Goal: Task Accomplishment & Management: Manage account settings

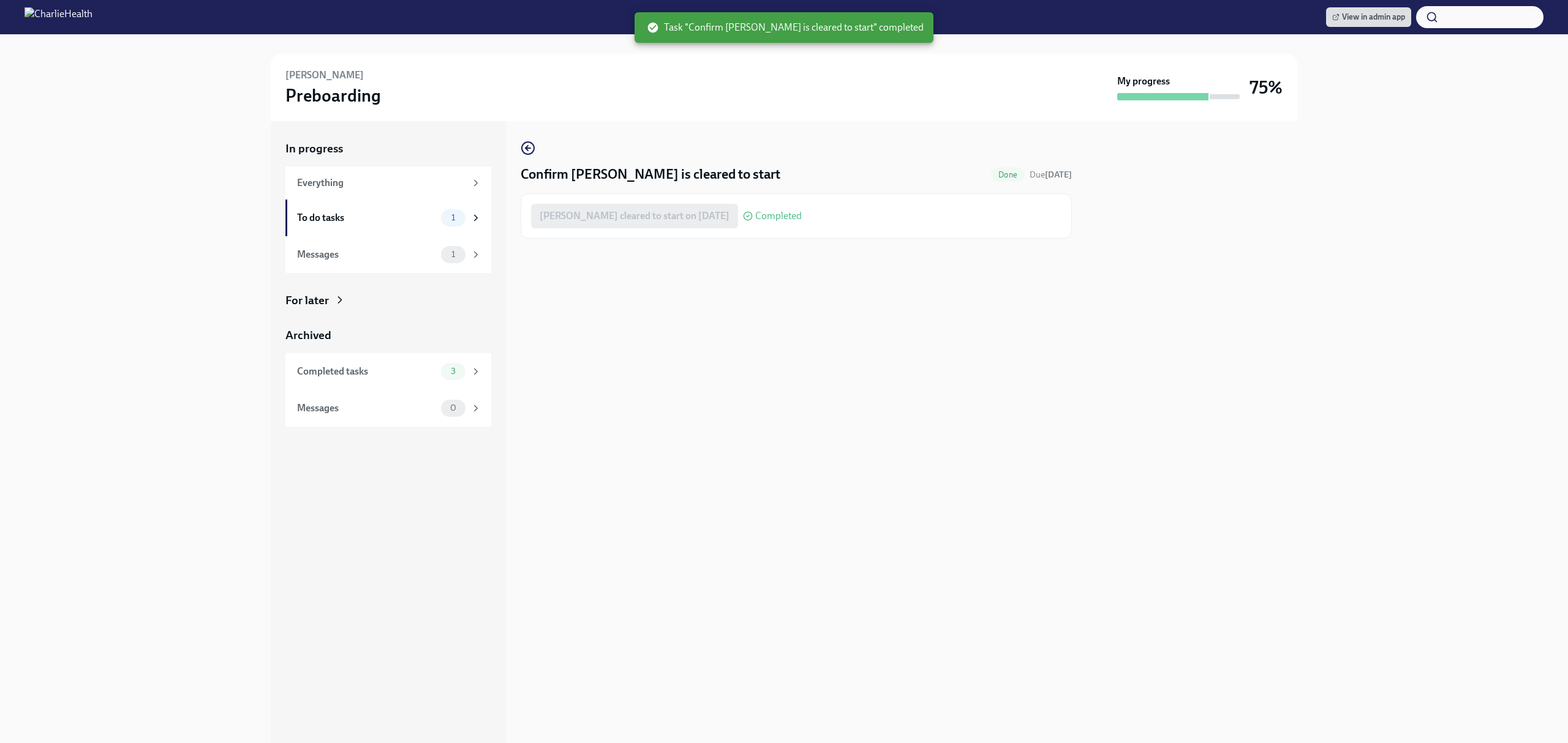
click at [1514, 287] on div "In progress Everything To do tasks 1 Messages 1 For later Archived Completed ta…" at bounding box center [783, 432] width 1528 height 622
click at [932, 429] on div "Confirm Haley Arington is cleared to start Done Due Sep 14th Haley Arington cle…" at bounding box center [796, 432] width 552 height 622
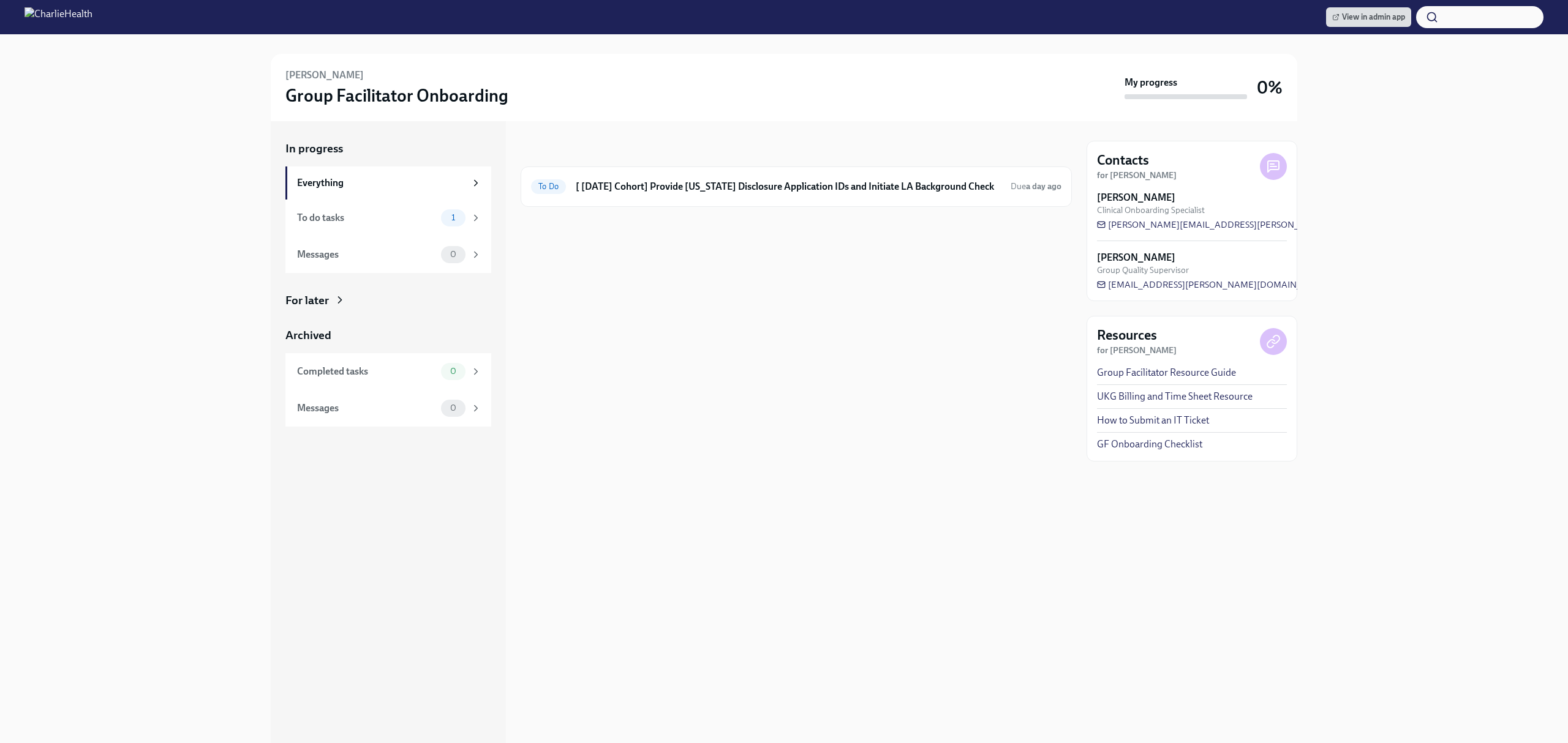
click at [855, 290] on div "In progress To Do [ Aug 18th Cohort] Provide Utah Disclosure Application IDs an…" at bounding box center [796, 432] width 552 height 622
click at [393, 69] on div "Kadijatu Barrie Group Facilitator Onboarding" at bounding box center [703, 87] width 834 height 38
click at [1328, 26] on div "View in admin app" at bounding box center [1435, 17] width 217 height 22
click at [1337, 16] on icon at bounding box center [1336, 17] width 7 height 7
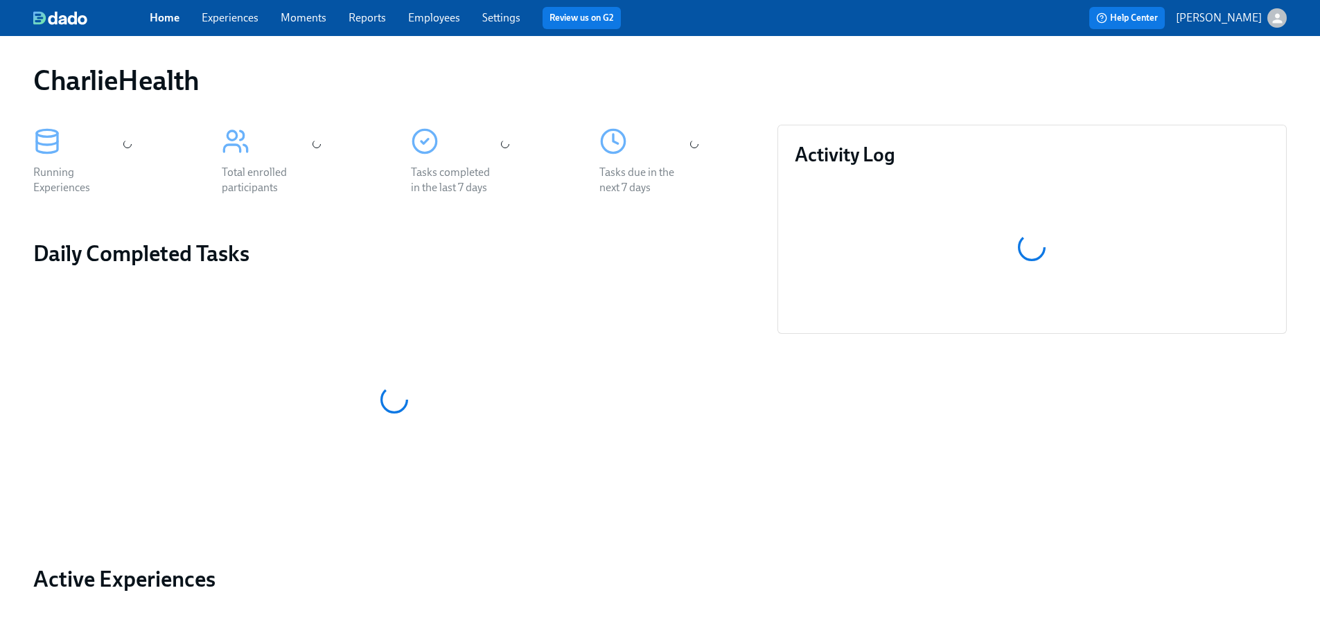
click at [448, 11] on link "Employees" at bounding box center [434, 17] width 52 height 13
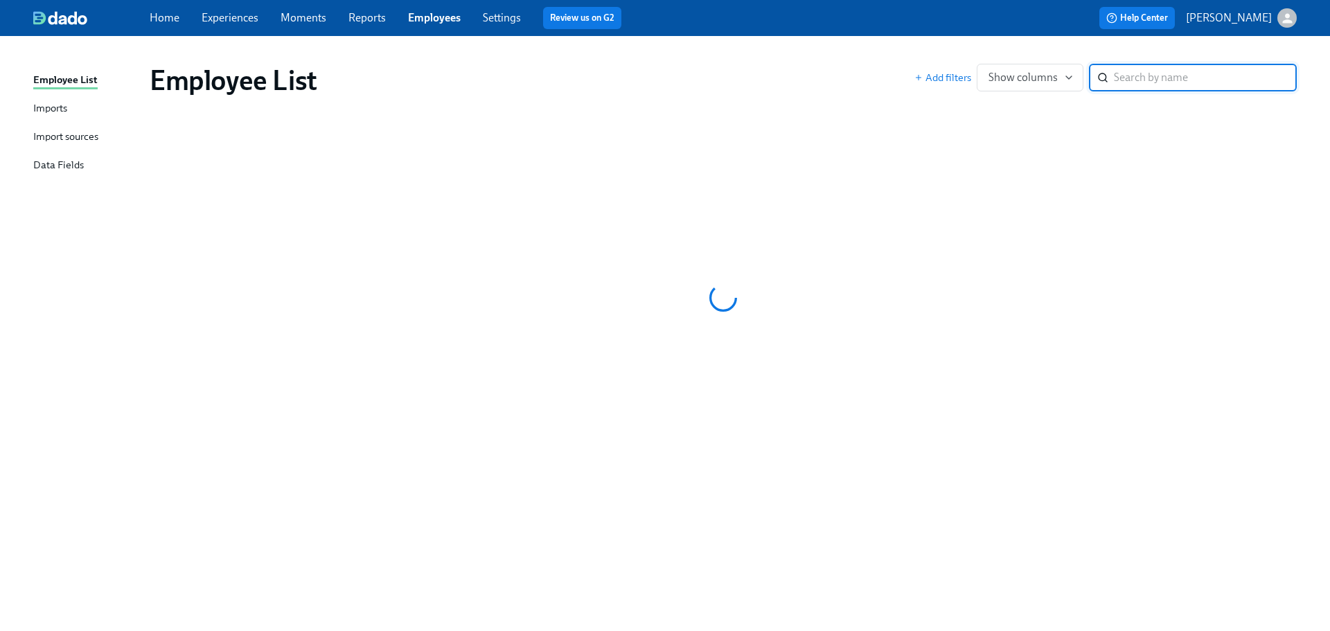
click at [1195, 85] on input "search" at bounding box center [1205, 78] width 183 height 28
click at [628, 78] on div "Employee List" at bounding box center [532, 80] width 765 height 33
click at [1156, 75] on input "search" at bounding box center [1205, 78] width 183 height 28
click at [1188, 76] on input "search" at bounding box center [1205, 78] width 183 height 28
click at [1167, 82] on input "search" at bounding box center [1205, 78] width 183 height 28
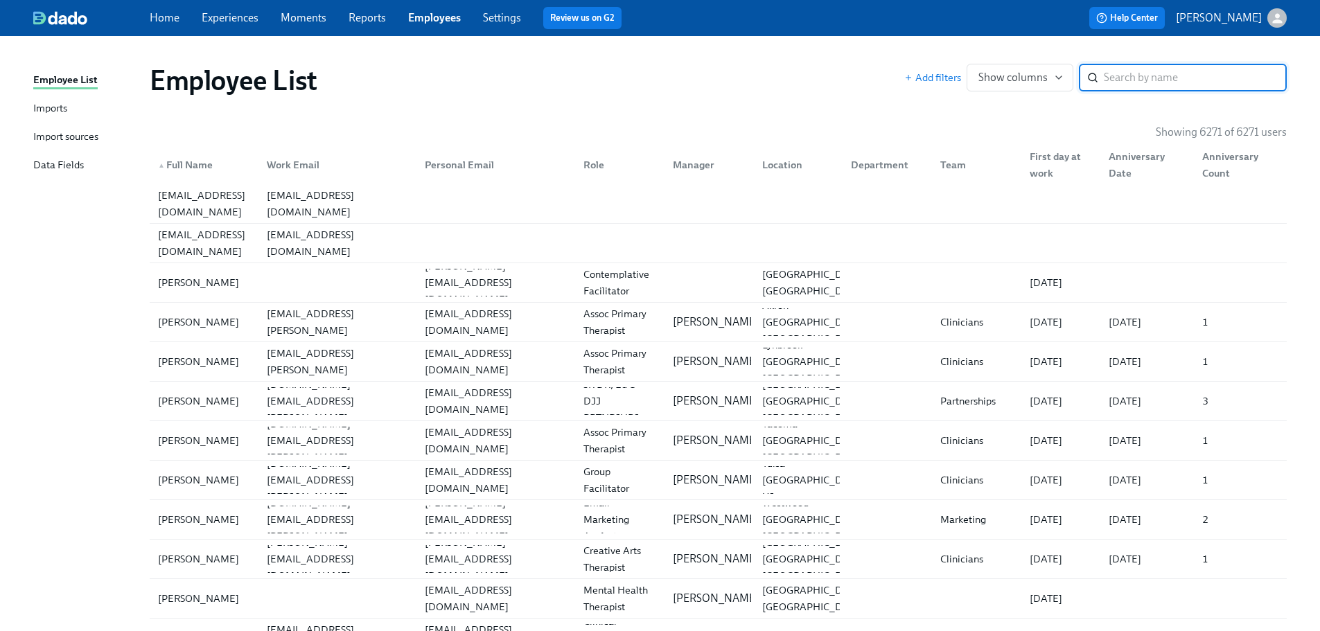
click at [1167, 82] on input "search" at bounding box center [1195, 78] width 183 height 28
type input "r"
type input "x"
type input "p"
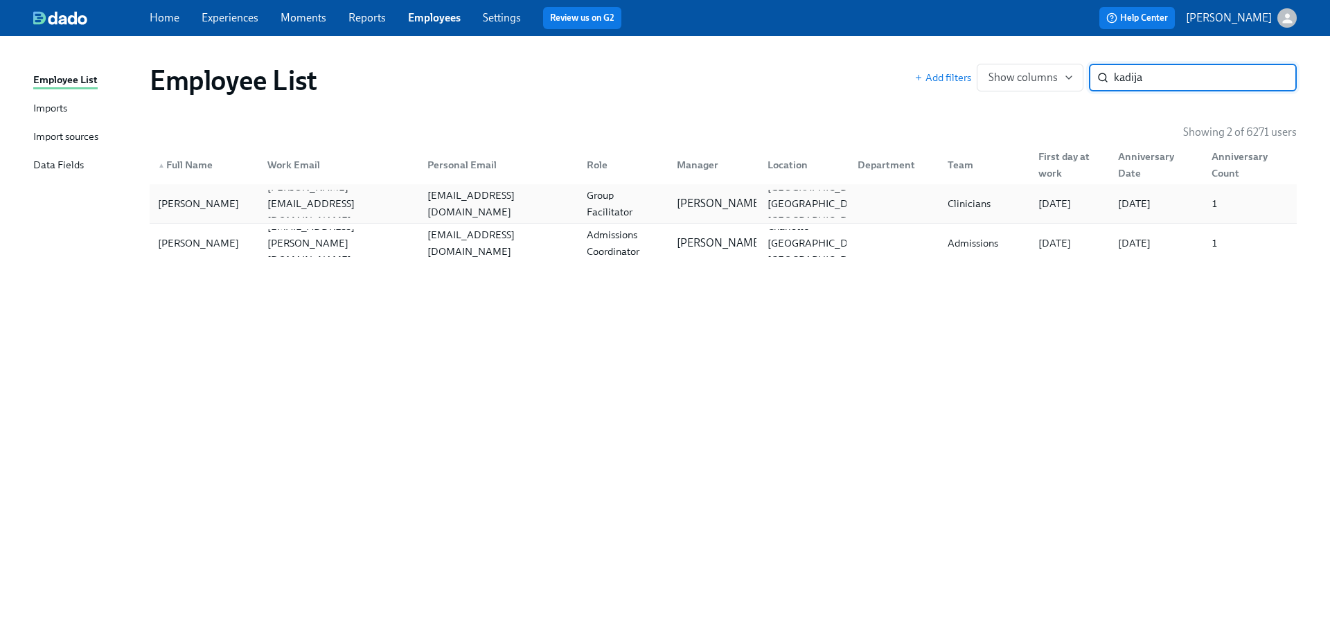
type input "kadija"
click at [542, 190] on div "deeja25@gmail.com" at bounding box center [495, 204] width 159 height 28
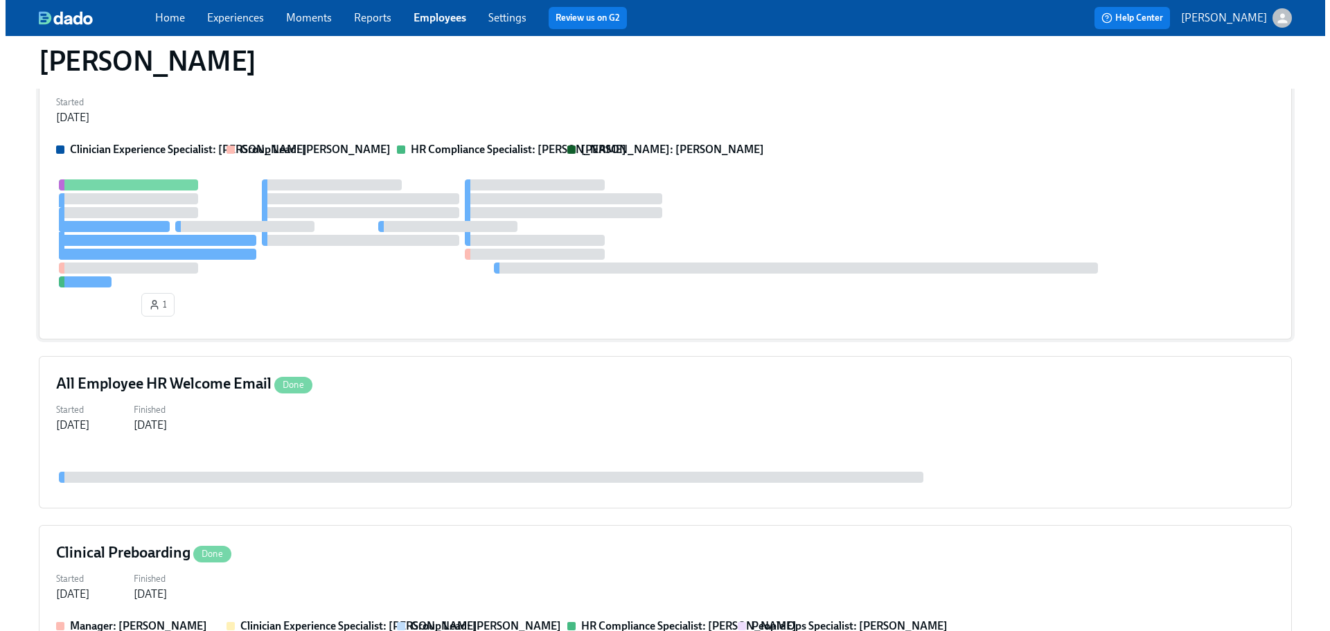
scroll to position [139, 0]
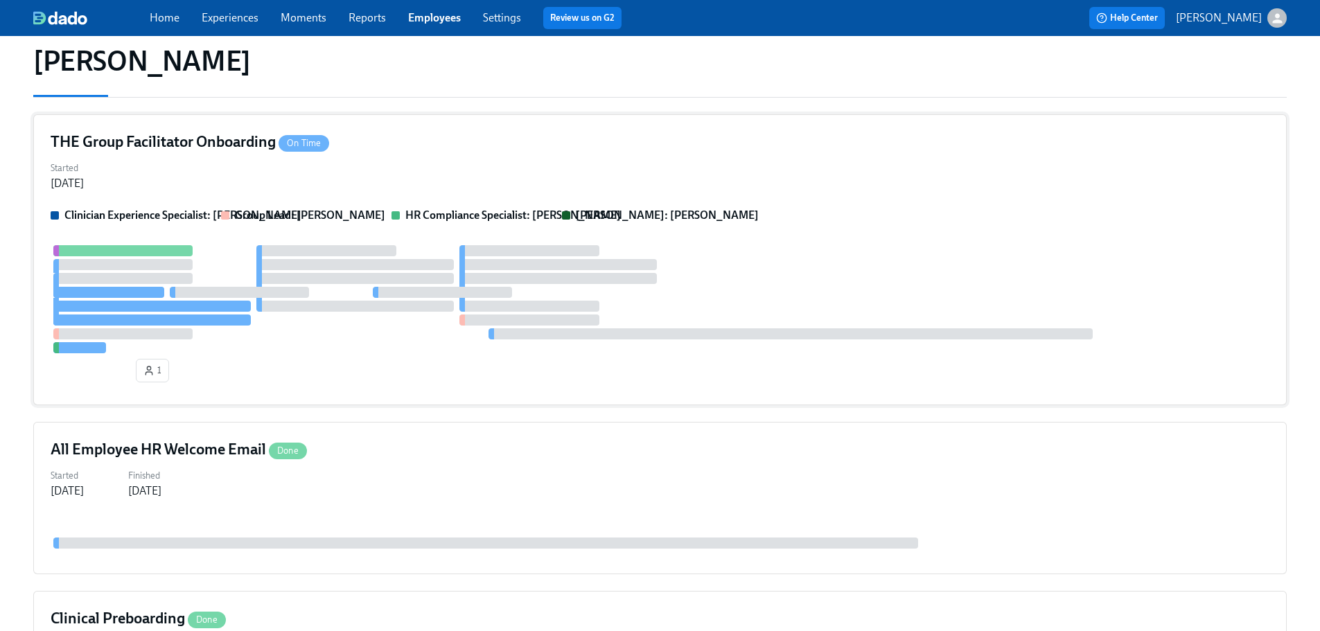
click at [608, 164] on div "Started Aug 21, 2025" at bounding box center [660, 174] width 1219 height 33
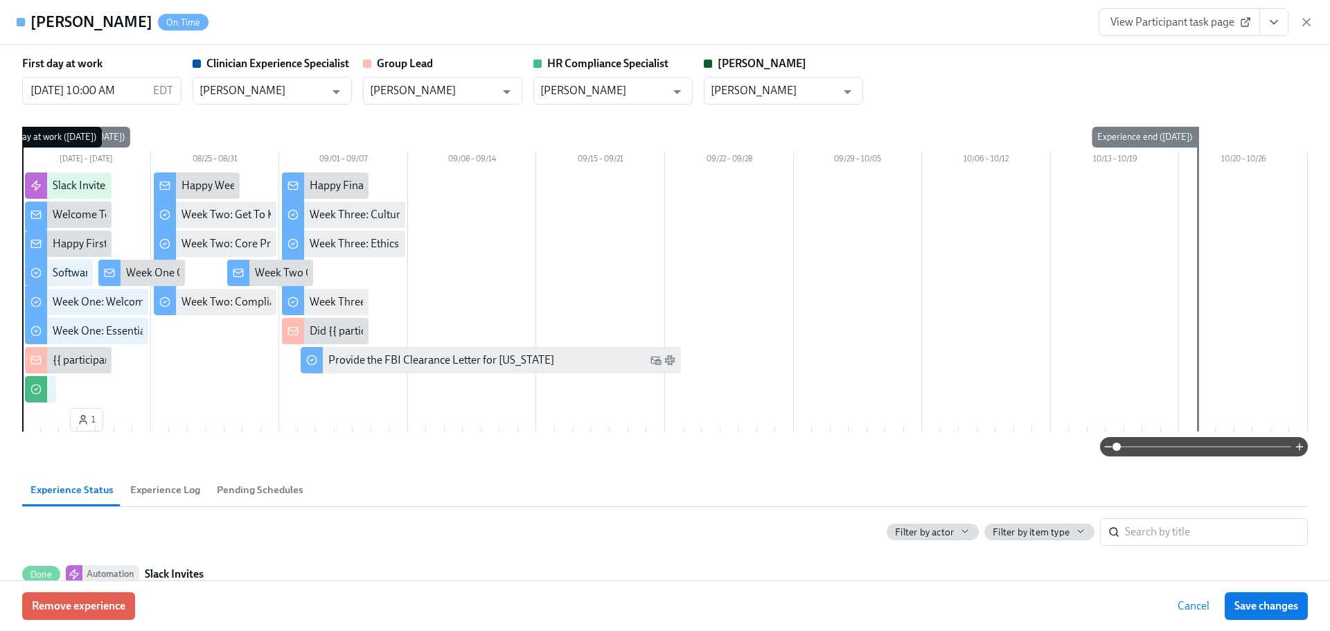
click at [736, 21] on div "Kadijatu Barrie On Time View Participant task page" at bounding box center [665, 22] width 1330 height 45
click at [109, 81] on input "08/18/2025 10:00 AM" at bounding box center [84, 91] width 125 height 28
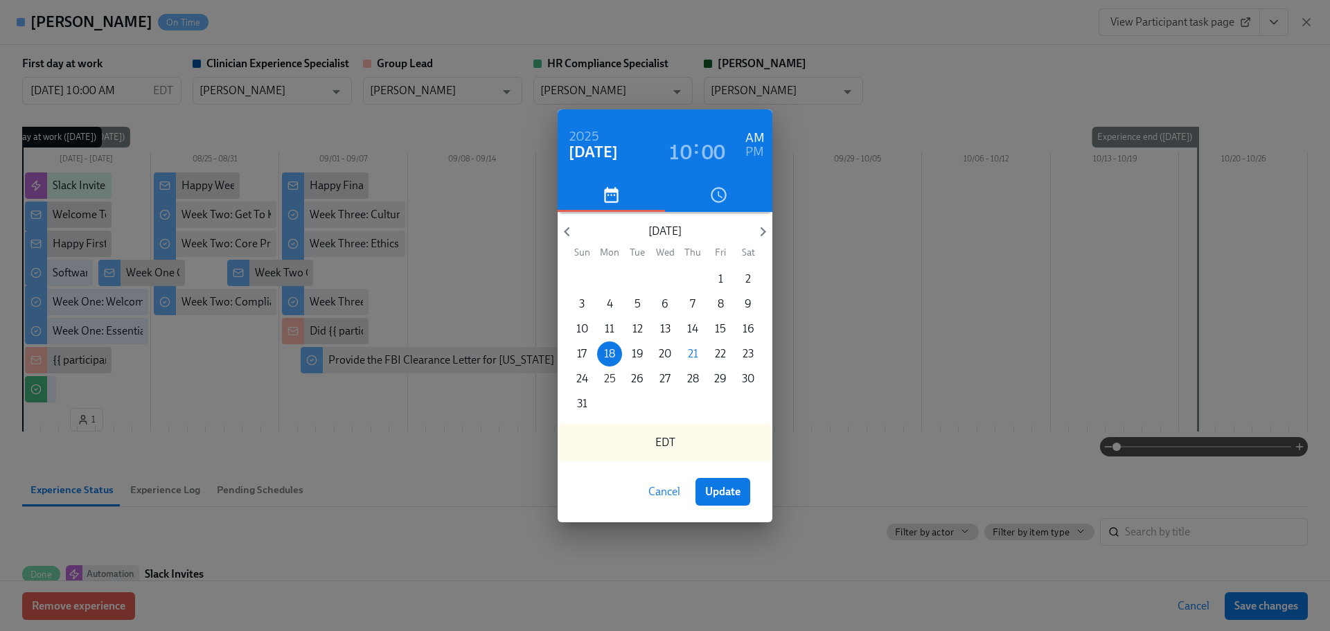
click at [611, 376] on p "25" at bounding box center [610, 378] width 12 height 15
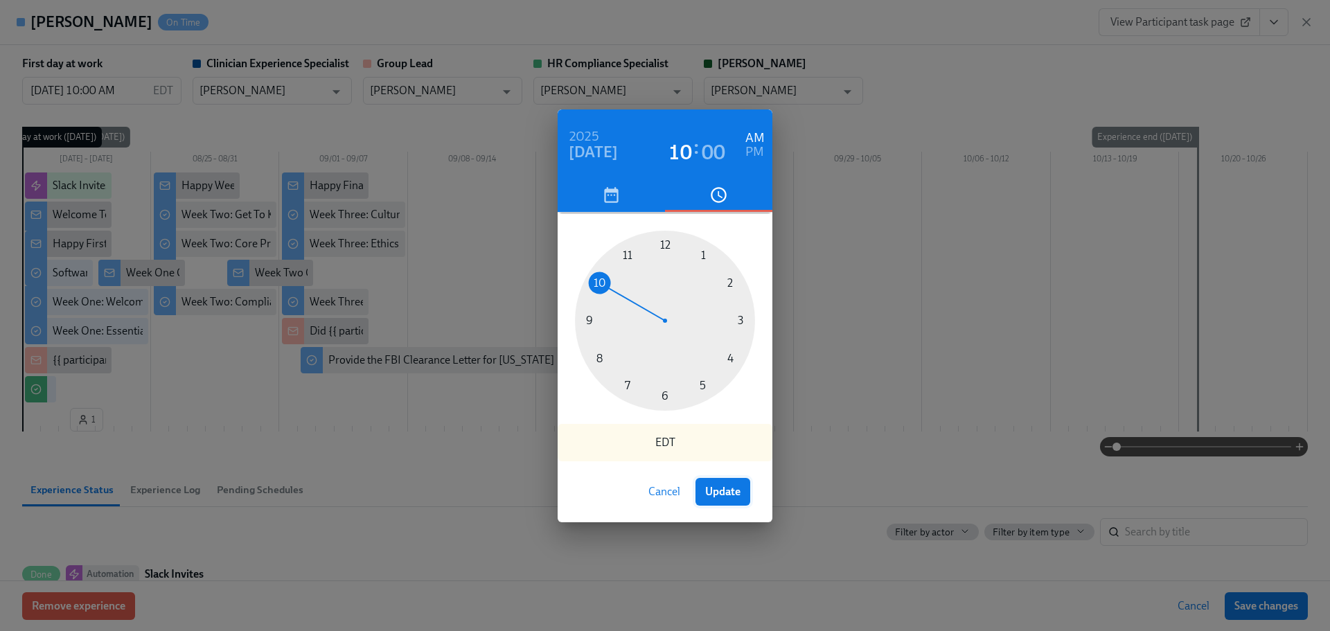
click at [737, 496] on span "Update" at bounding box center [722, 492] width 35 height 14
type input "08/25/2025 10:00 AM"
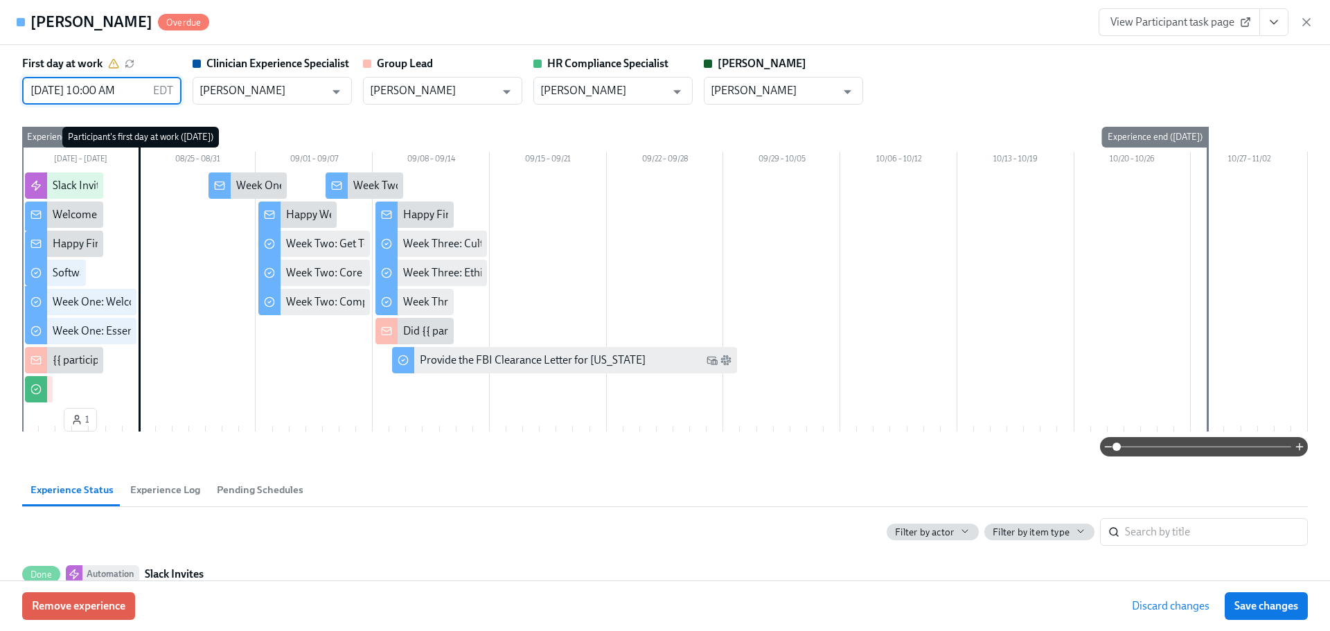
click at [1060, 64] on div "First day at work 08/25/2025 10:00 AM EDT ​ Clinician Experience Specialist Lar…" at bounding box center [665, 80] width 1286 height 48
click at [1273, 613] on button "Save changes" at bounding box center [1266, 606] width 83 height 28
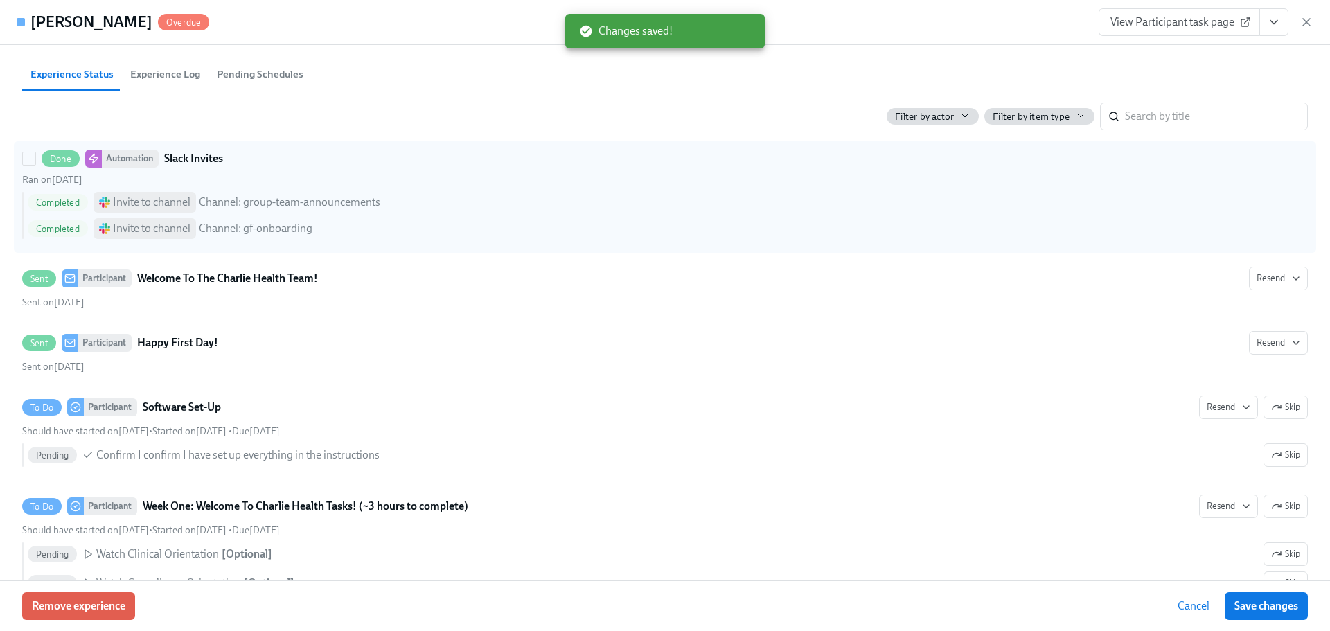
scroll to position [0, 0]
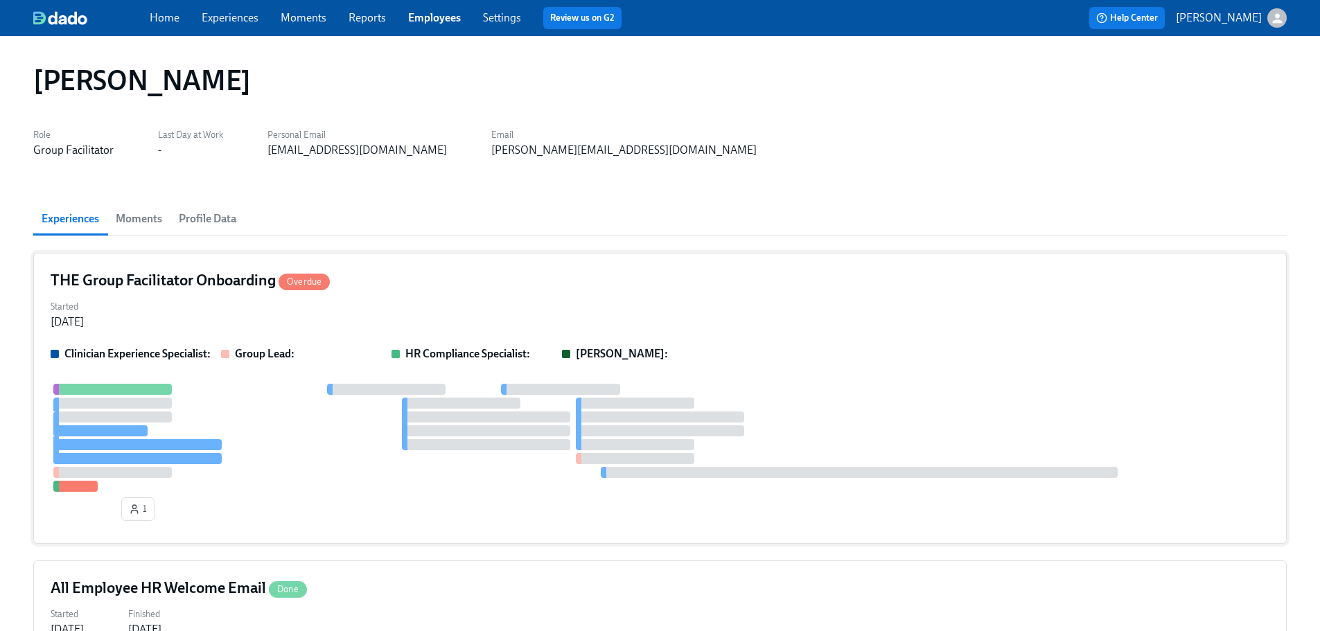
click at [671, 286] on div "THE Group Facilitator Onboarding Overdue" at bounding box center [660, 280] width 1219 height 21
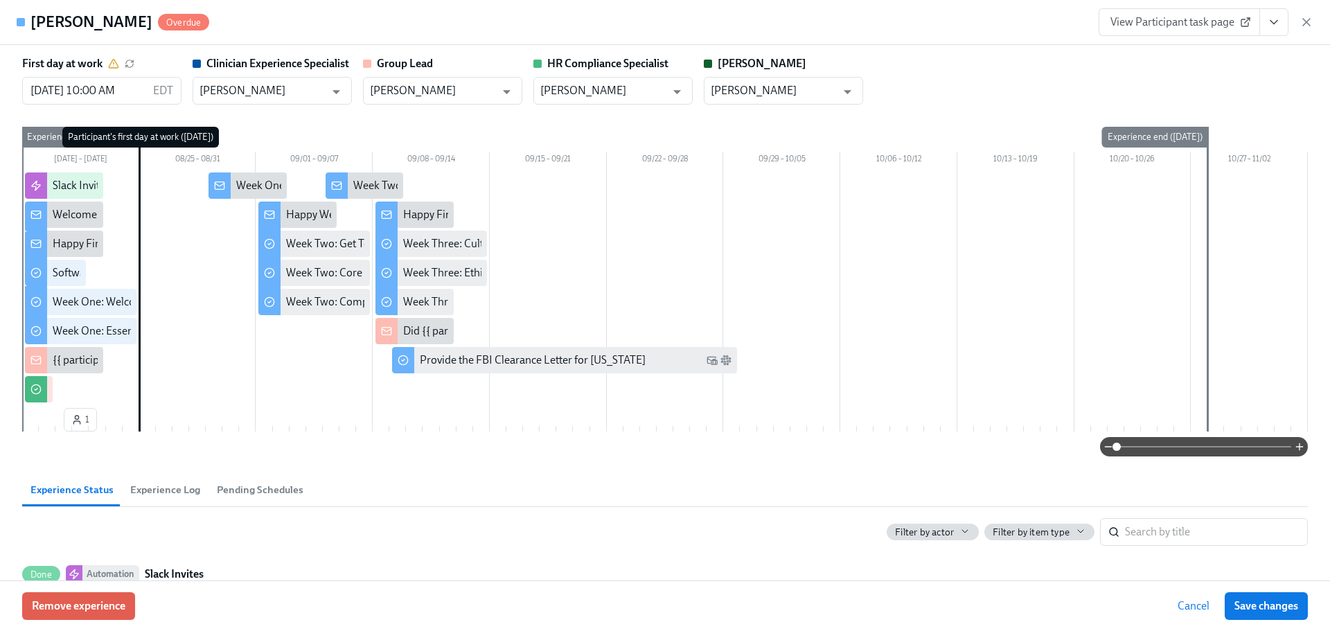
click at [1152, 50] on div "First day at work 08/25/2025 10:00 AM EDT ​ Clinician Experience Specialist Lar…" at bounding box center [665, 313] width 1330 height 536
click at [1306, 23] on icon "button" at bounding box center [1306, 22] width 7 height 7
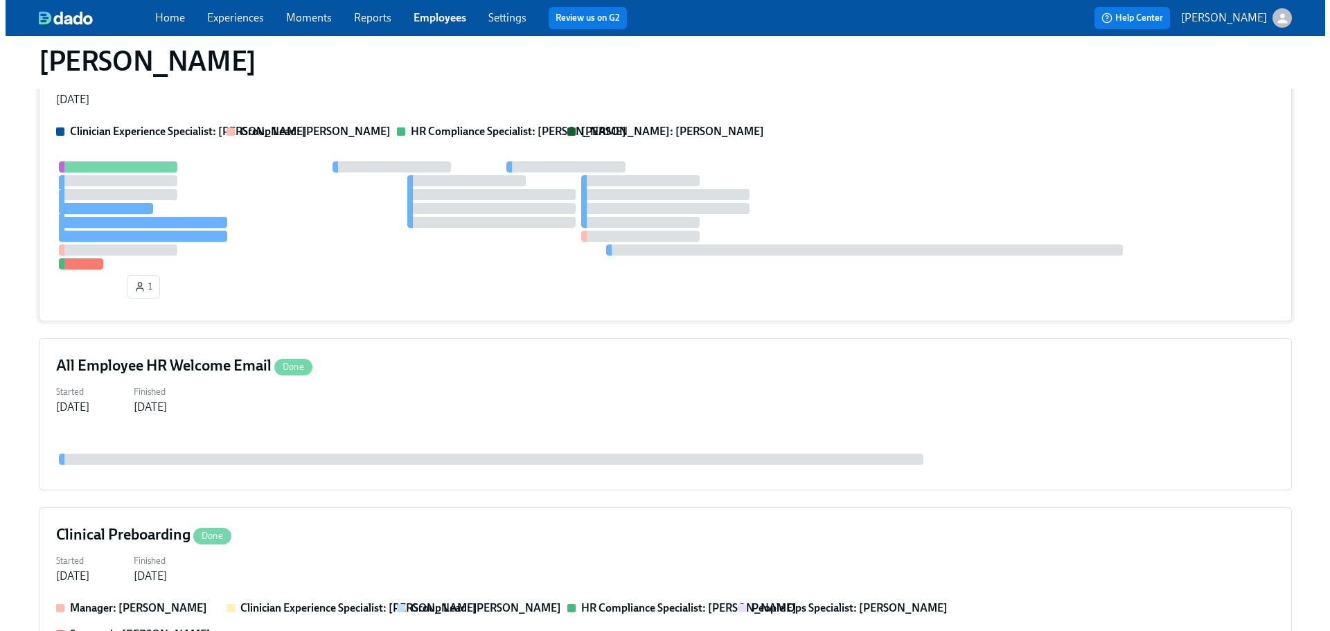
scroll to position [485, 0]
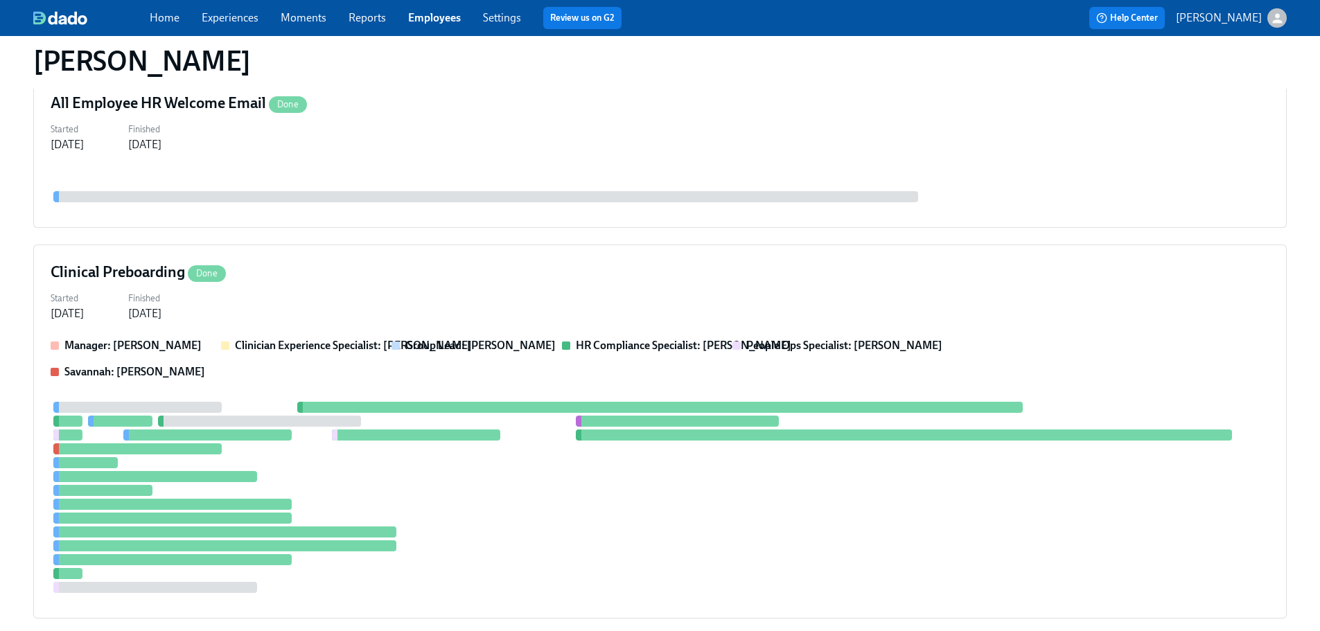
click at [533, 366] on div "Manager: Marlee Billingsley Clinician Experience Specialist: Lara Babalola Grou…" at bounding box center [660, 359] width 1219 height 42
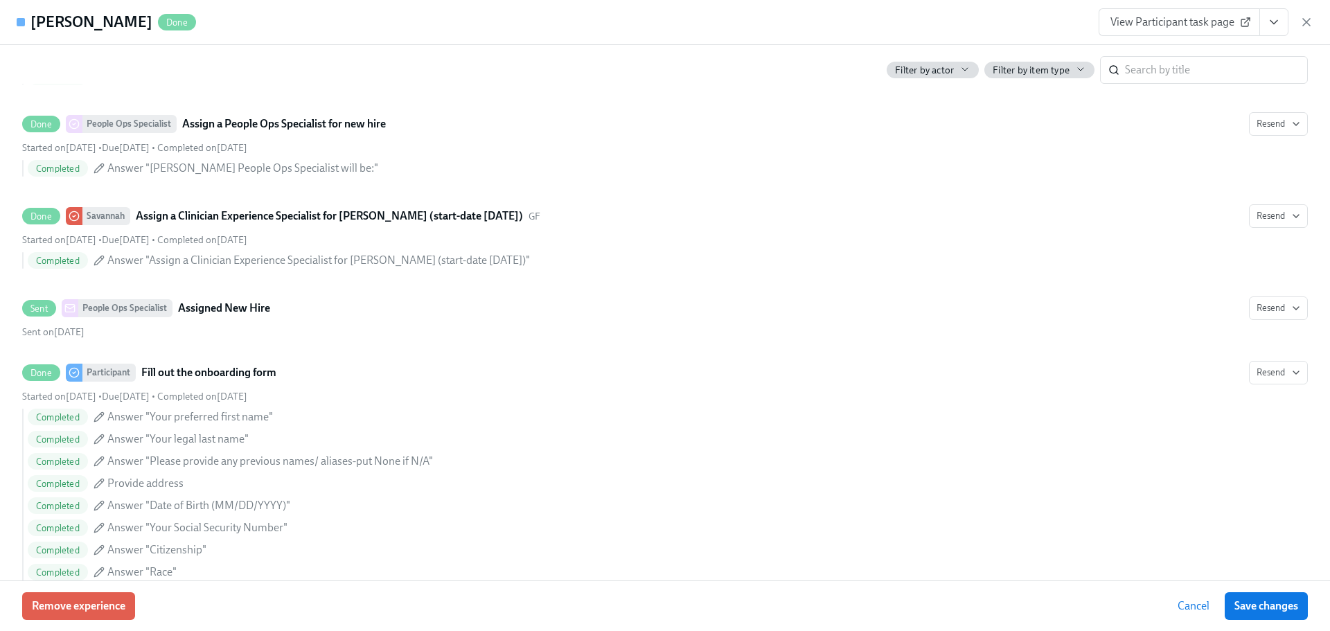
scroll to position [831, 0]
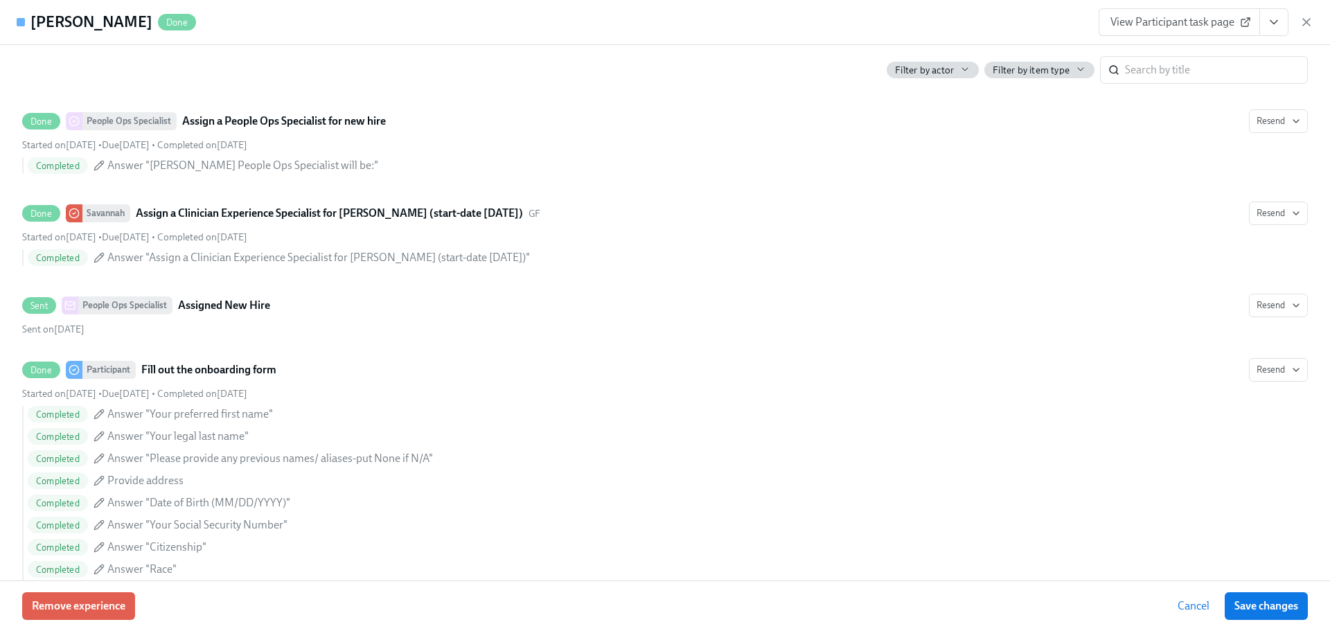
click at [1277, 20] on icon "View task page" at bounding box center [1274, 22] width 14 height 14
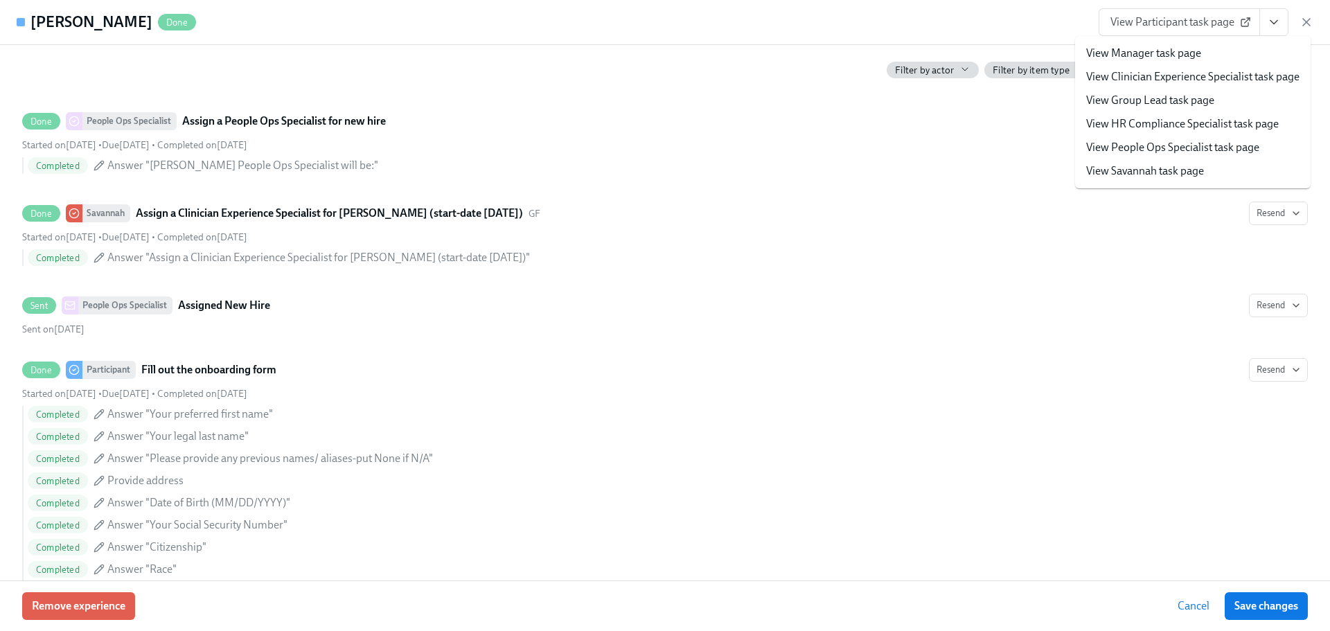
click at [1194, 124] on link "View HR Compliance Specialist task page" at bounding box center [1182, 123] width 193 height 15
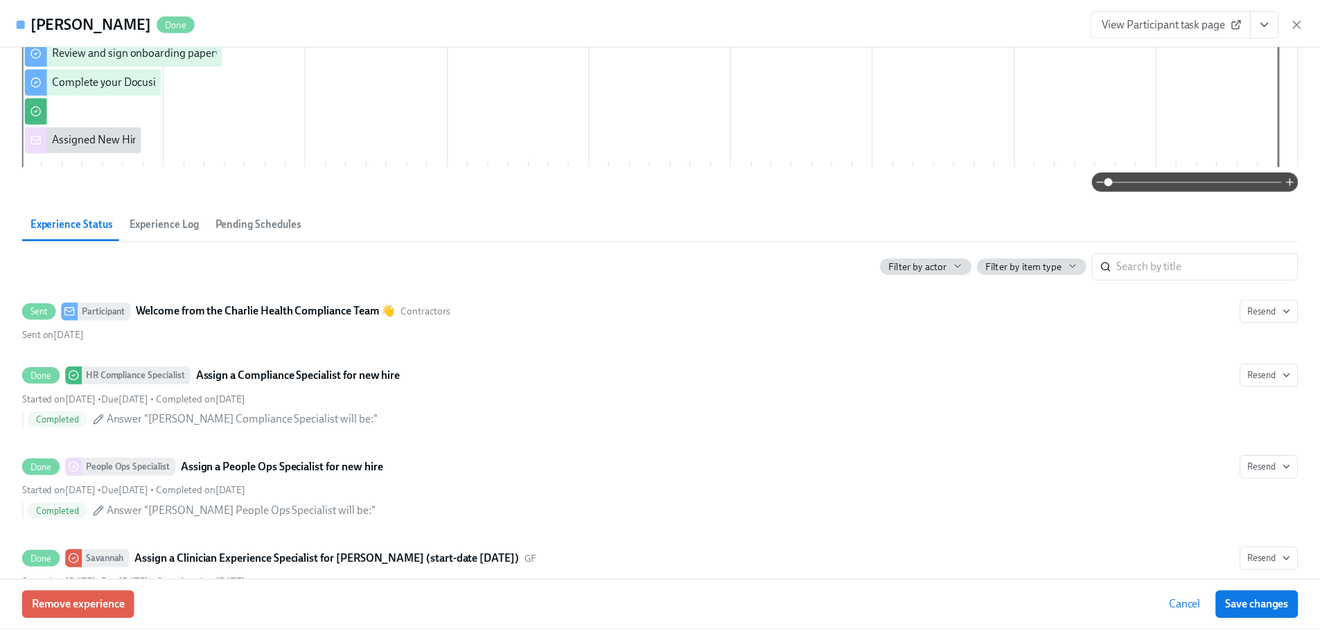
scroll to position [0, 0]
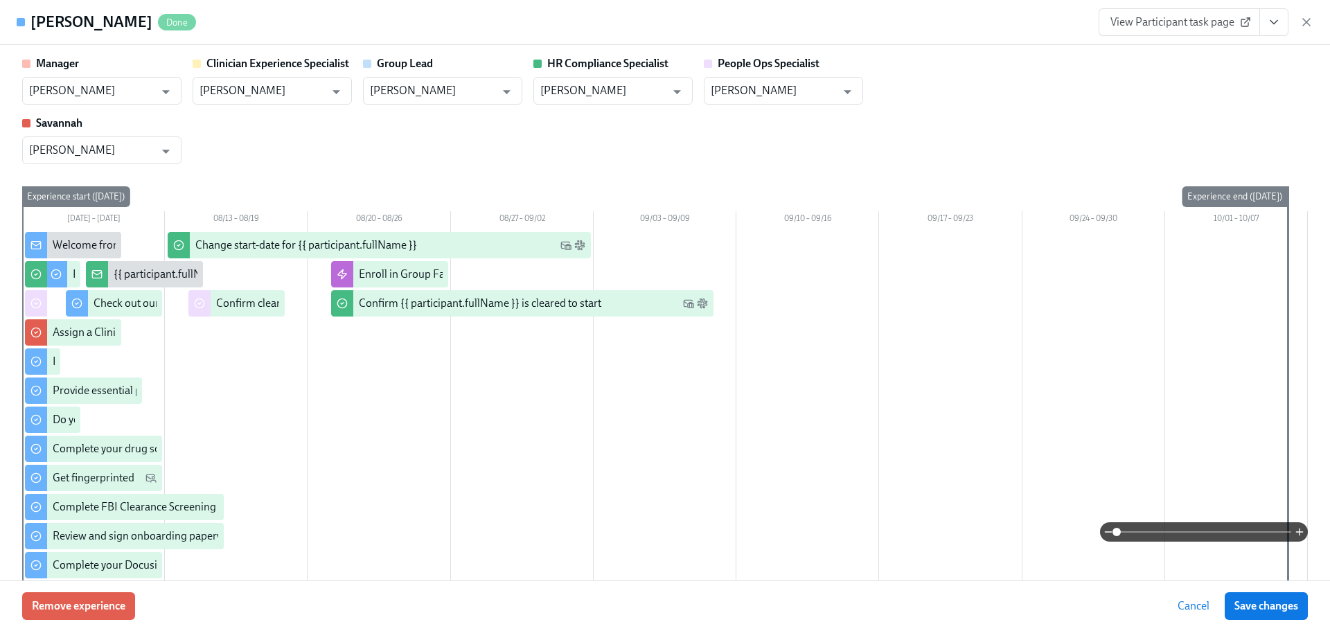
click at [1302, 30] on div "View Participant task page" at bounding box center [1206, 22] width 215 height 28
click at [1301, 22] on icon "button" at bounding box center [1307, 22] width 14 height 14
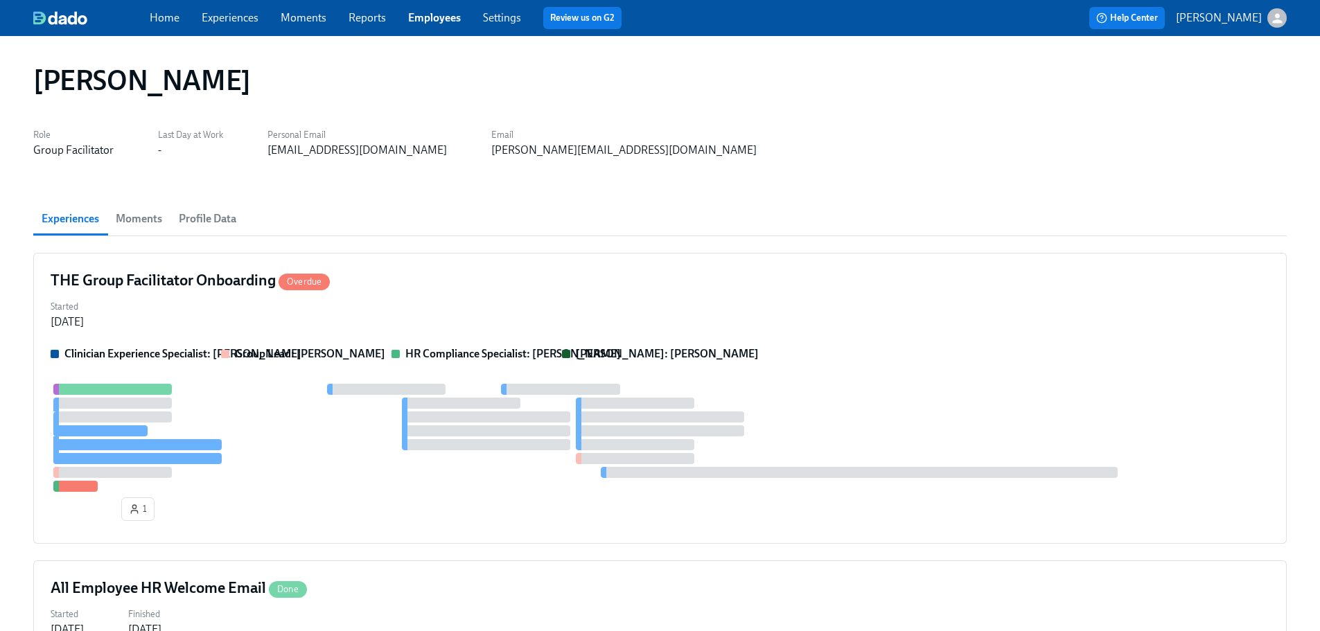
click at [443, 14] on link "Employees" at bounding box center [434, 17] width 53 height 13
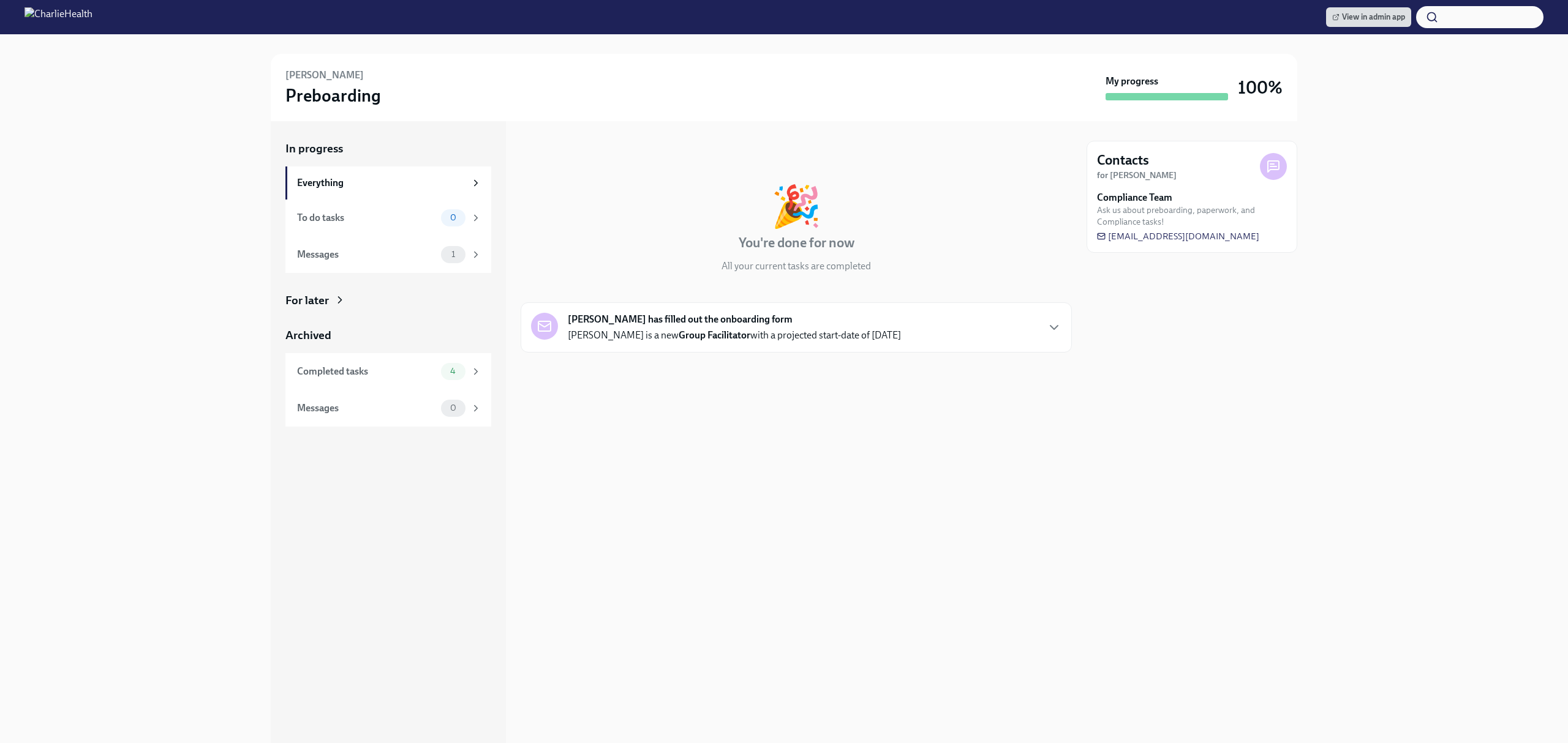
click at [782, 419] on div "In progress 🎉 You're done for now All your current tasks are completed [PERSON_…" at bounding box center [796, 432] width 552 height 622
click at [466, 256] on div "1" at bounding box center [461, 254] width 41 height 17
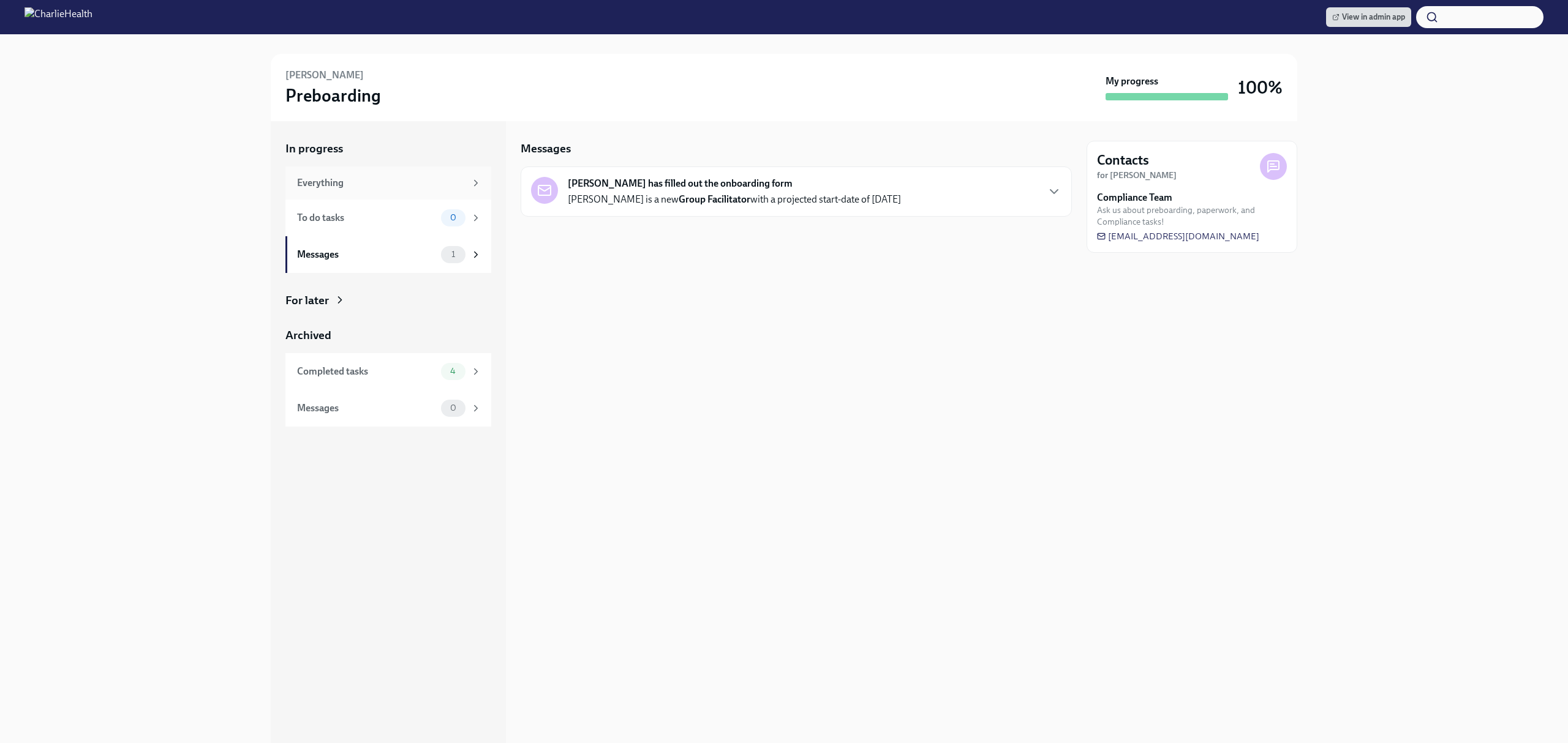
click at [453, 198] on div "Everything" at bounding box center [388, 182] width 206 height 33
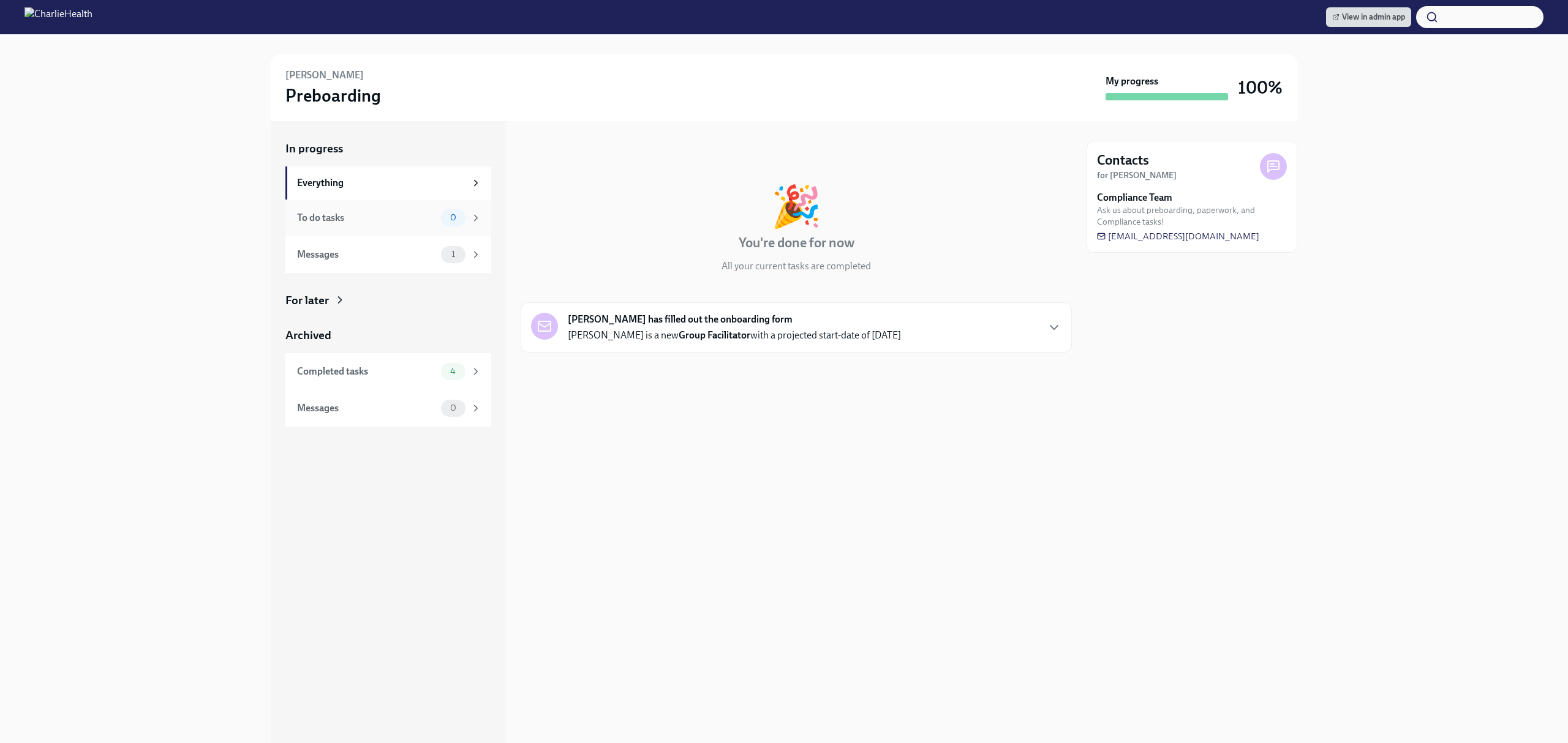
click at [457, 216] on span "0" at bounding box center [453, 217] width 21 height 9
click at [451, 374] on span "4" at bounding box center [453, 371] width 20 height 9
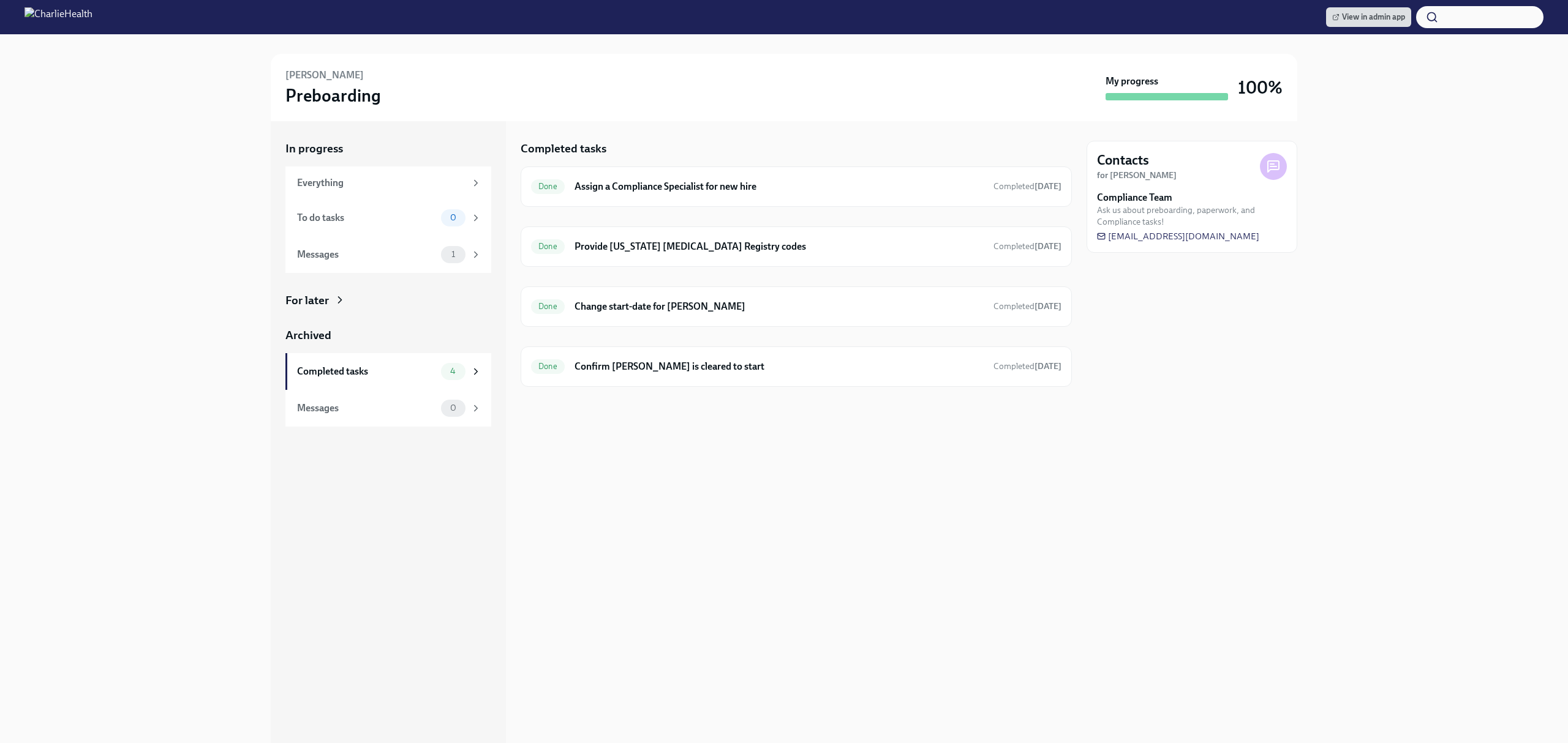
click at [860, 475] on div "Completed tasks Done Assign a Compliance Specialist for new hire Completed [DAT…" at bounding box center [796, 432] width 552 height 622
click at [858, 323] on div "Done Change start-date for [PERSON_NAME] Completed [DATE]" at bounding box center [796, 307] width 552 height 41
click at [720, 314] on h6 "Change start-date for [PERSON_NAME]" at bounding box center [779, 306] width 409 height 13
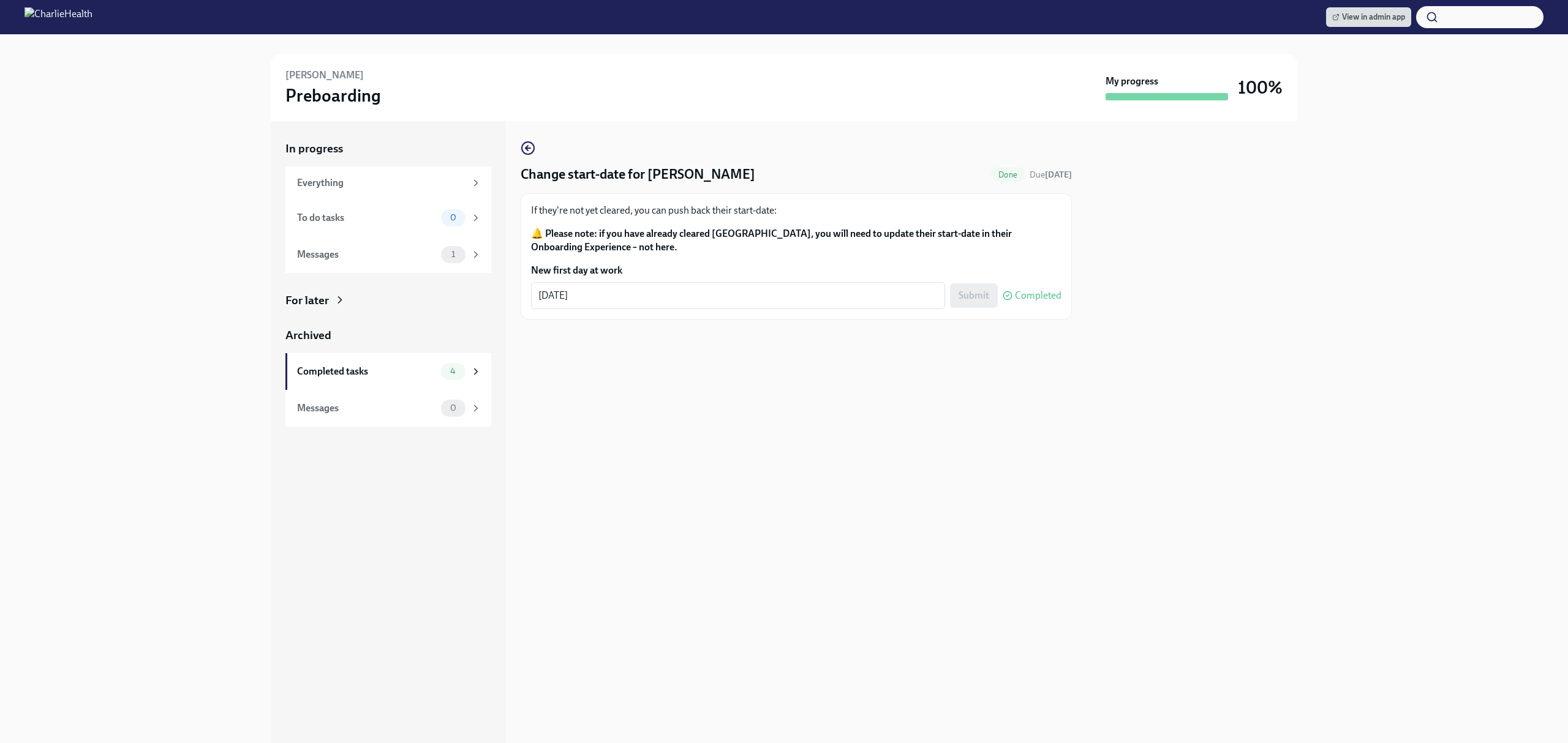
click at [826, 634] on div "Change start-date for Kadijatu Barrie Done Due in 12 days If they're not yet cl…" at bounding box center [796, 432] width 552 height 622
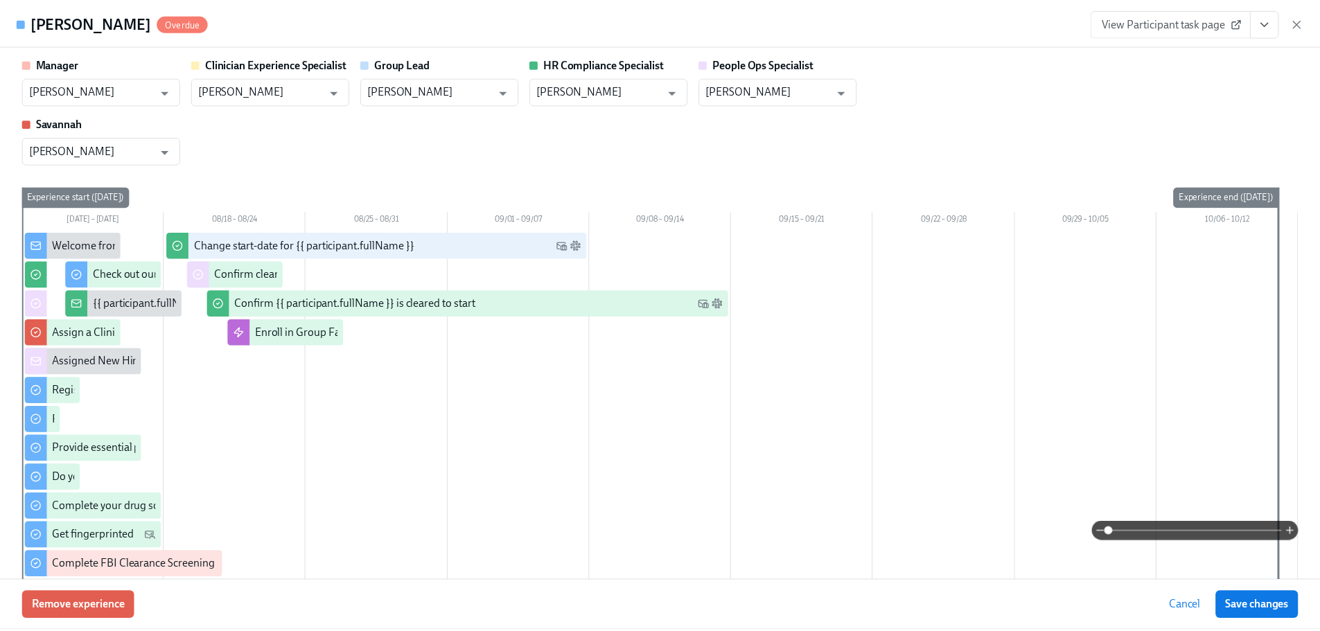
scroll to position [2757, 0]
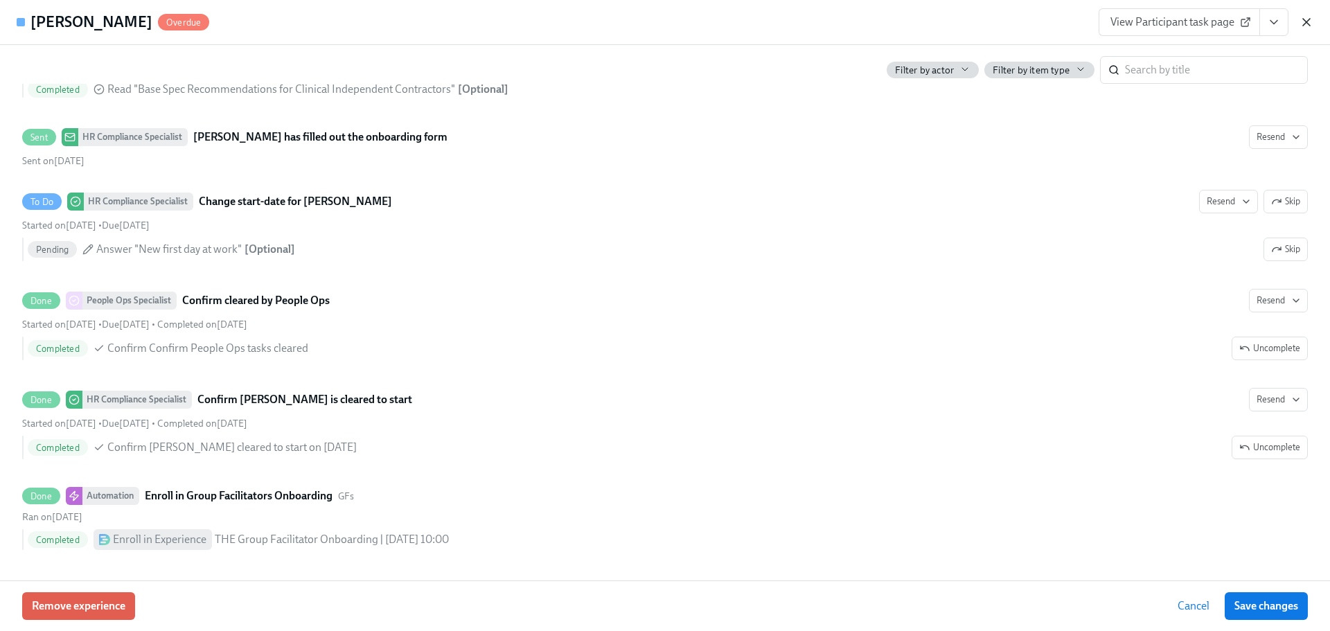
click at [1304, 24] on icon "button" at bounding box center [1307, 22] width 14 height 14
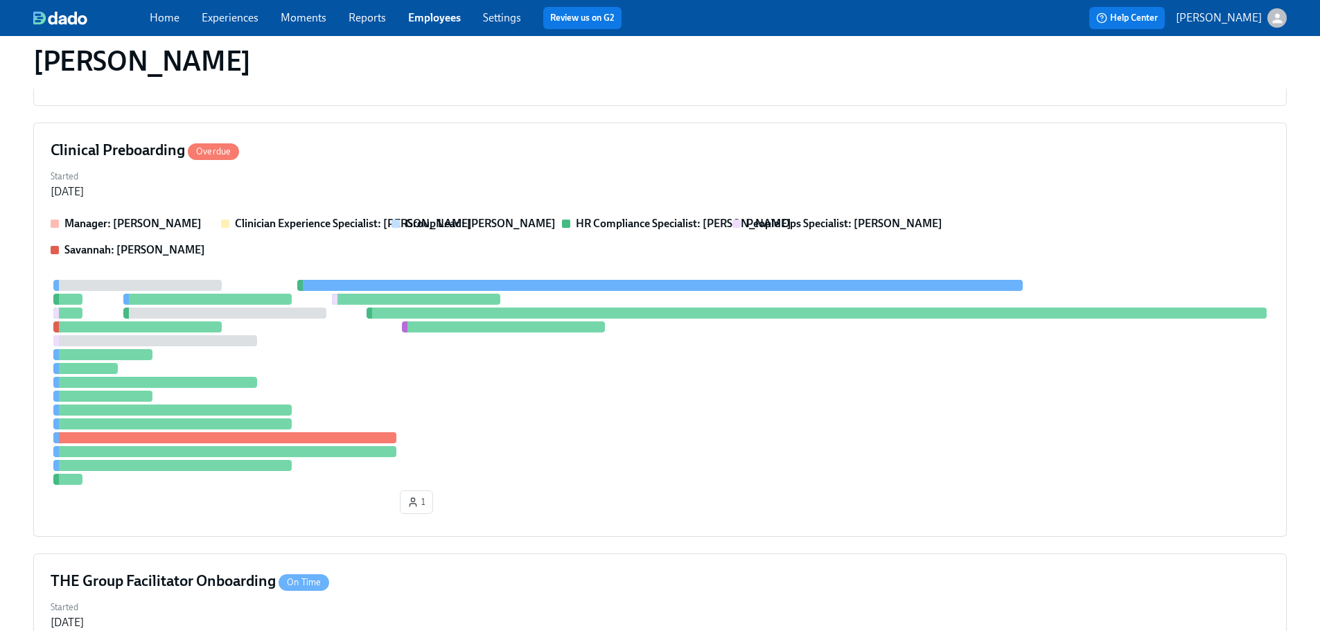
click at [420, 24] on span "Employees" at bounding box center [434, 17] width 53 height 15
click at [420, 11] on link "Employees" at bounding box center [434, 17] width 53 height 13
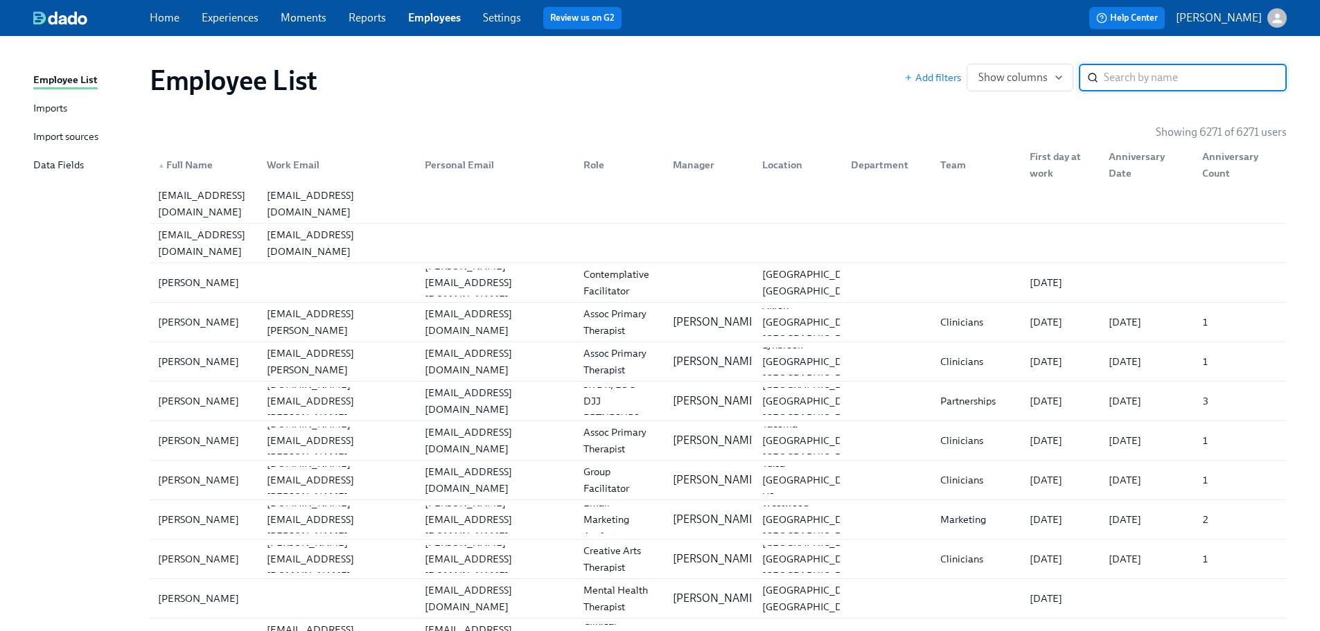
click at [1182, 85] on input "search" at bounding box center [1195, 78] width 183 height 28
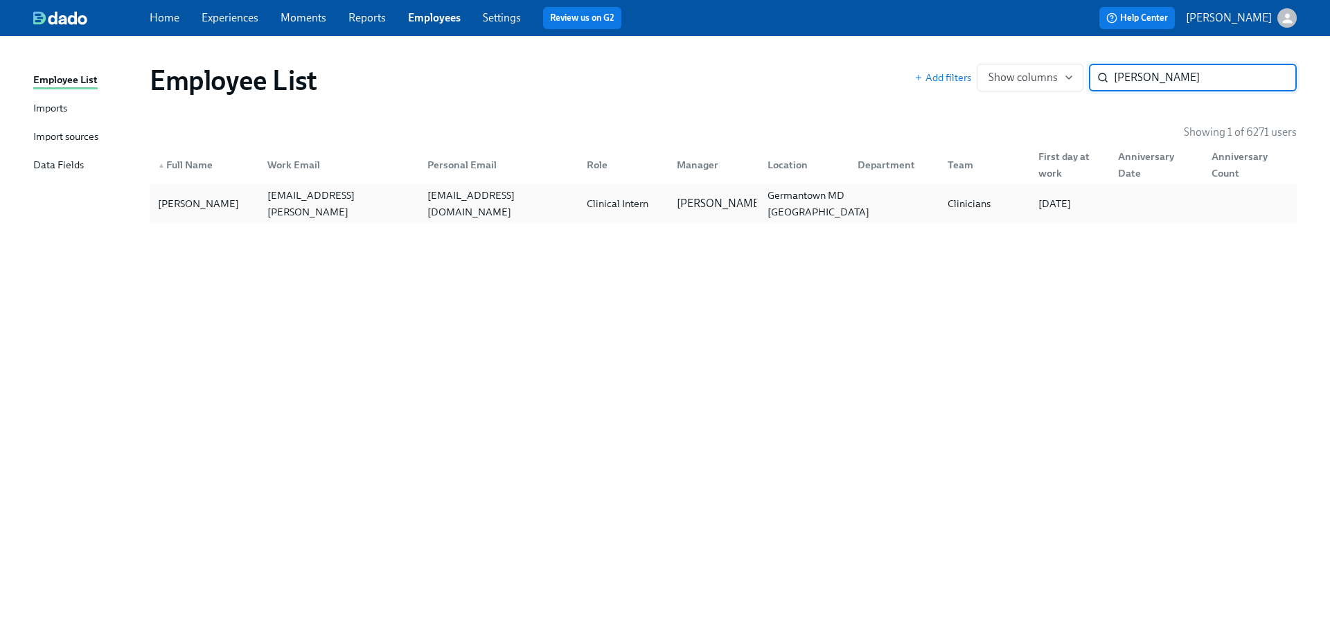
type input "[PERSON_NAME]"
click at [811, 210] on div "Germantown MD [GEOGRAPHIC_DATA]" at bounding box center [818, 203] width 113 height 33
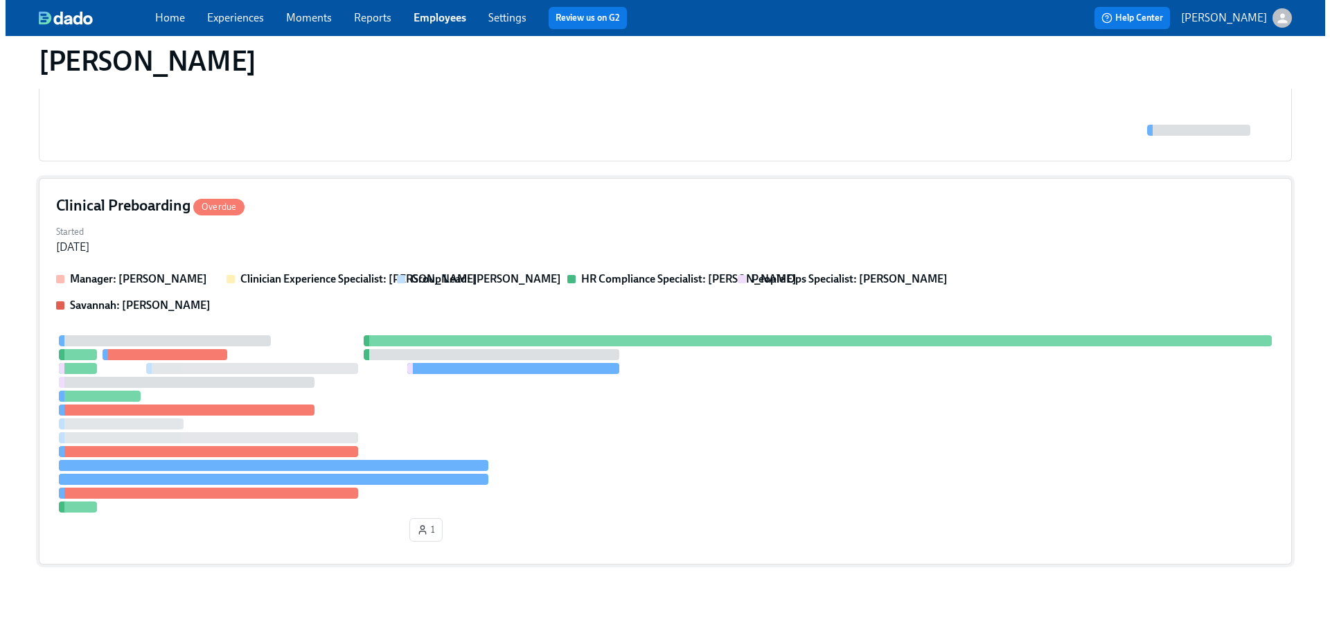
scroll to position [272, 0]
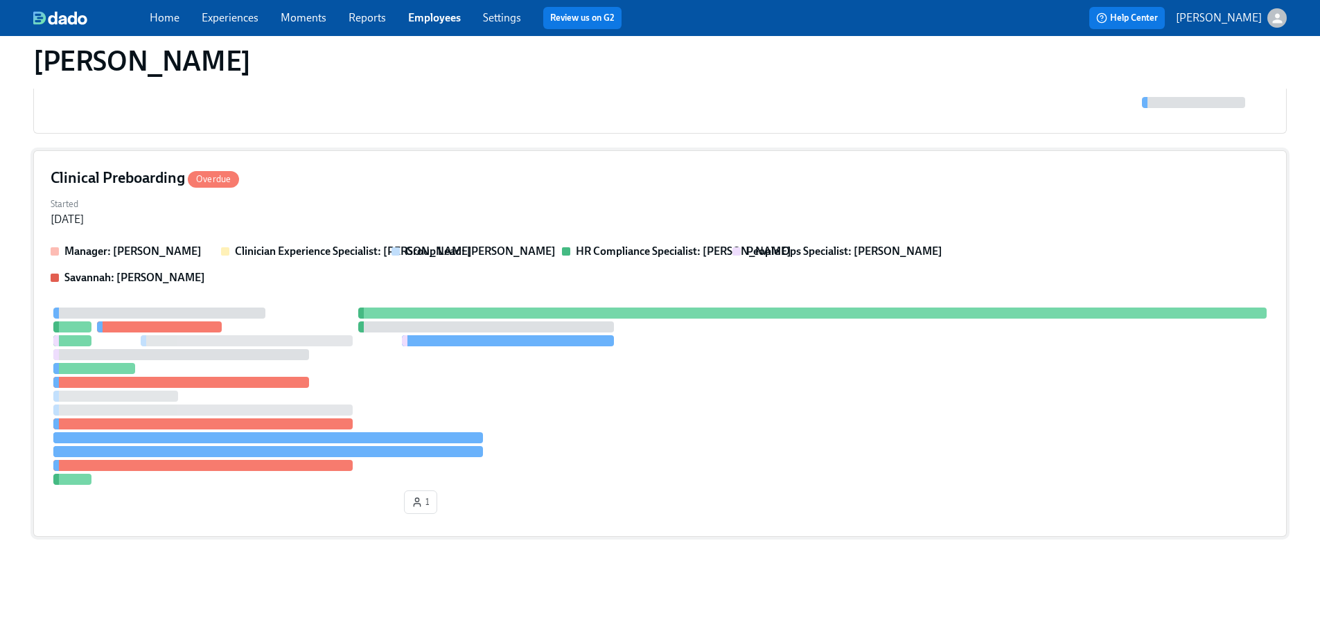
click at [843, 278] on div "Manager: [PERSON_NAME] Clinician Experience Specialist: [PERSON_NAME] Group Lea…" at bounding box center [660, 265] width 1219 height 42
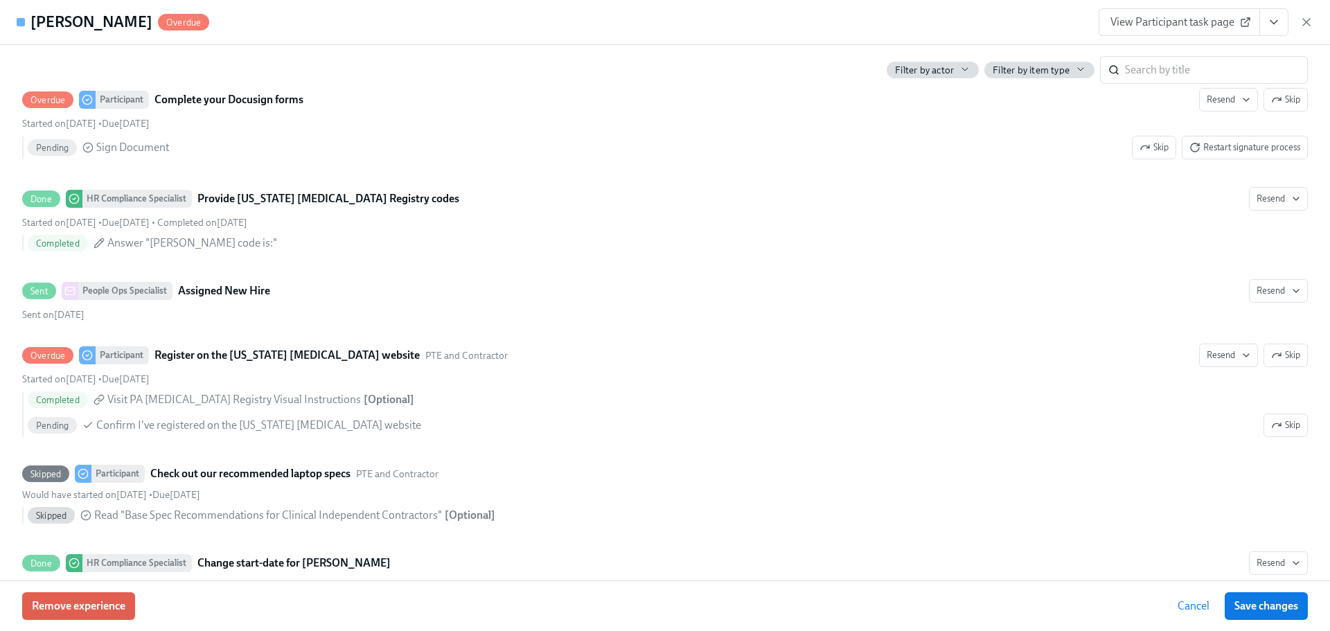
scroll to position [2219, 0]
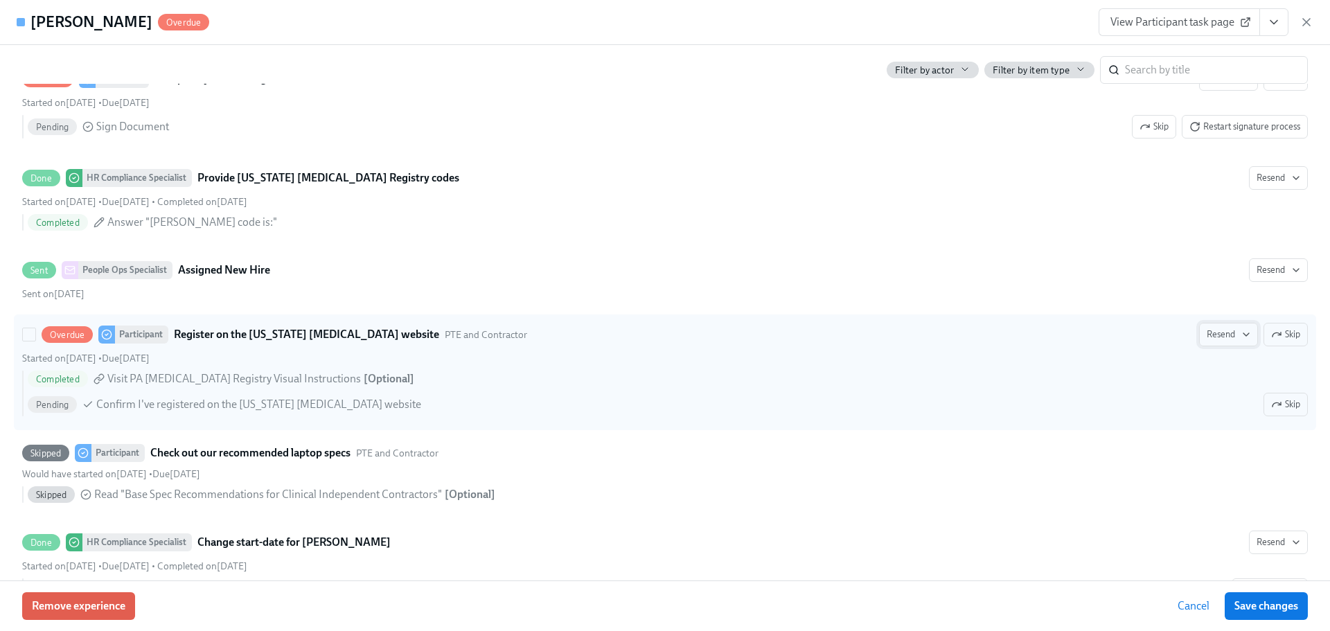
click at [1199, 328] on button "Resend" at bounding box center [1228, 335] width 59 height 24
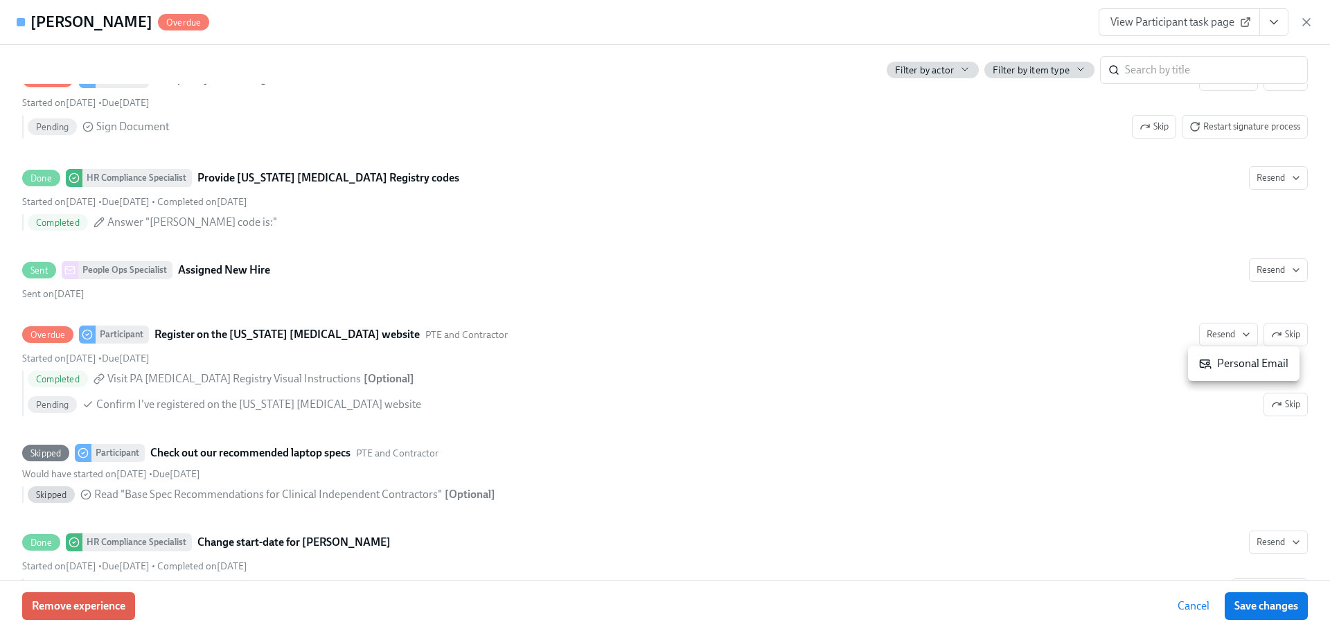
click at [1218, 364] on div "Personal Email" at bounding box center [1243, 363] width 89 height 15
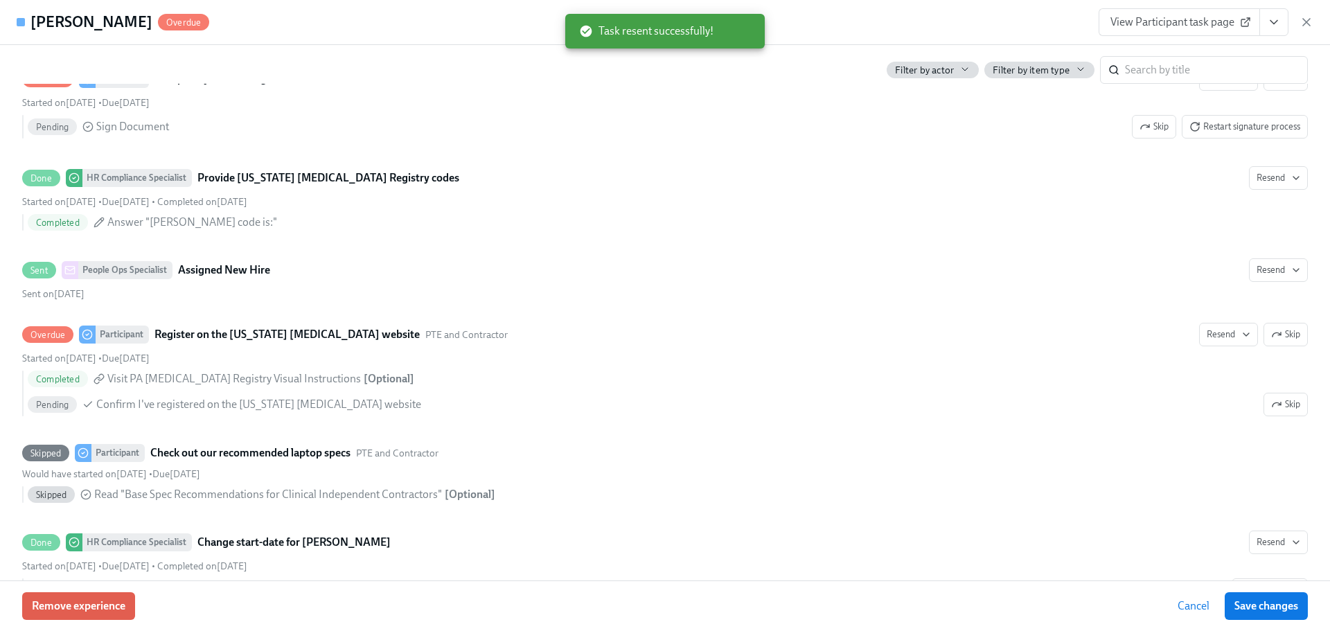
click at [903, 28] on div "[PERSON_NAME] View Participant task page" at bounding box center [665, 22] width 1330 height 45
click at [872, 12] on div "[PERSON_NAME] View Participant task page" at bounding box center [665, 22] width 1330 height 45
click at [836, 28] on div "[PERSON_NAME] View Participant task page" at bounding box center [665, 22] width 1330 height 45
